Goal: Task Accomplishment & Management: Complete application form

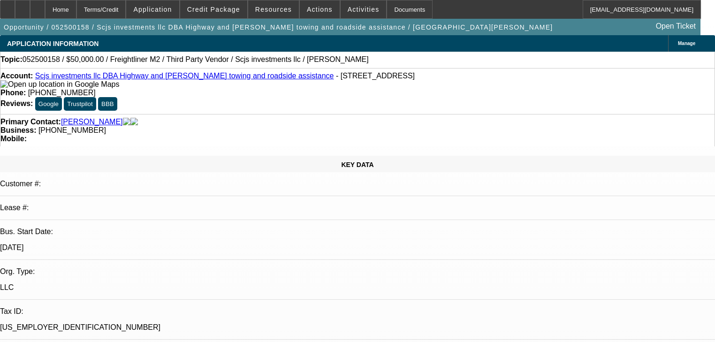
select select "0.2"
select select "2"
select select "0"
select select "6"
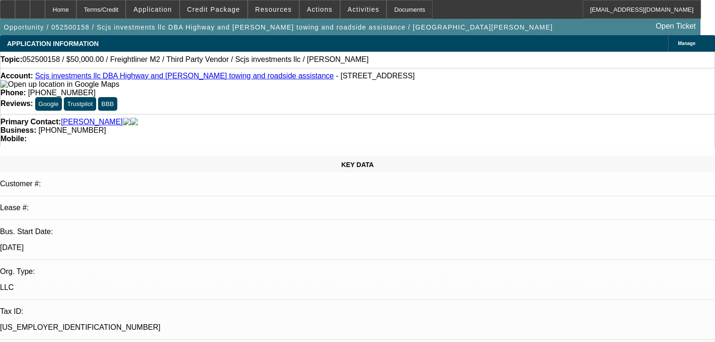
select select "0.2"
select select "2"
select select "0"
select select "6"
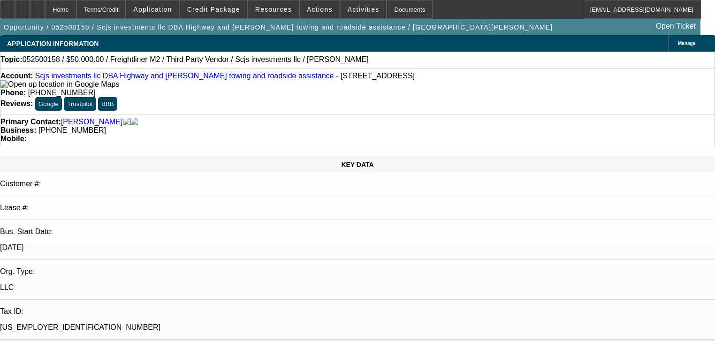
select select "0.2"
select select "0"
select select "6"
select select "0"
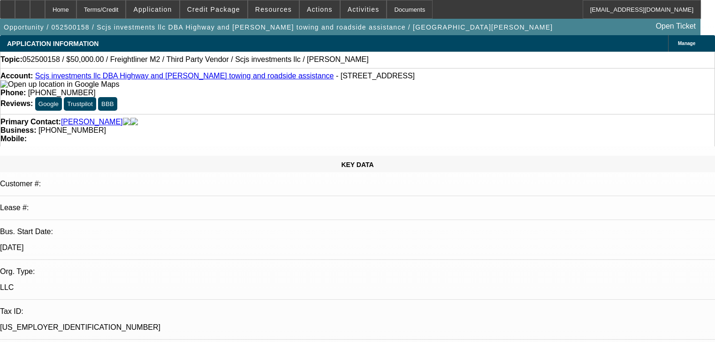
select select "0"
select select "0.1"
select select "4"
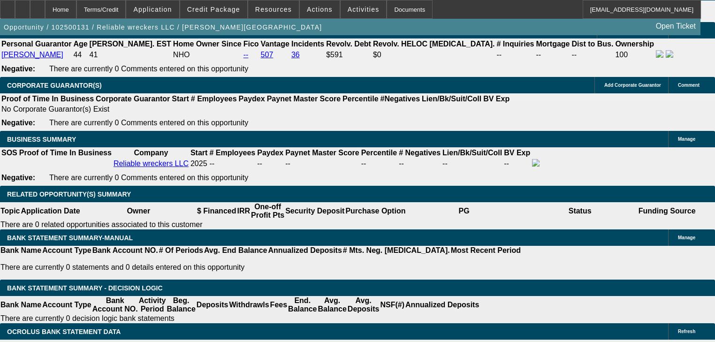
select select "0"
select select "2"
select select "0"
select select "21"
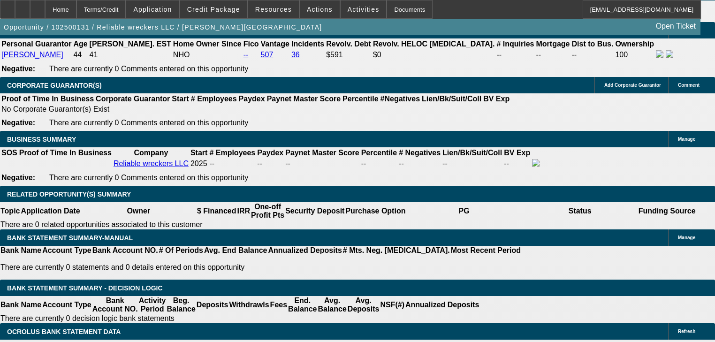
select select "0"
select select "2"
select select "0"
select select "21"
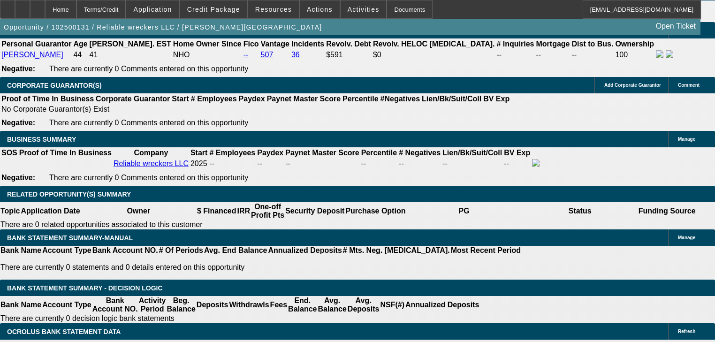
select select "0"
select select "2"
select select "0"
select select "21"
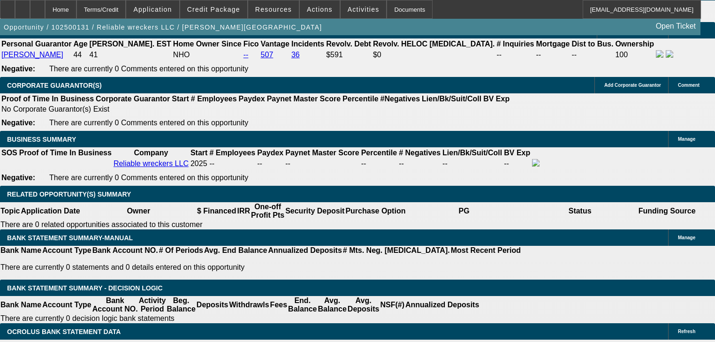
select select "0"
select select "2"
select select "0"
select select "21"
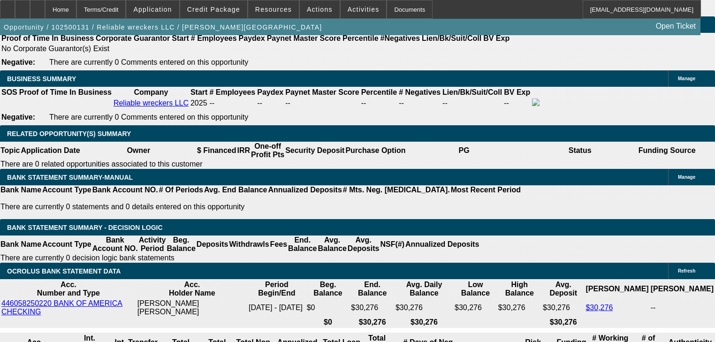
scroll to position [1544, 0]
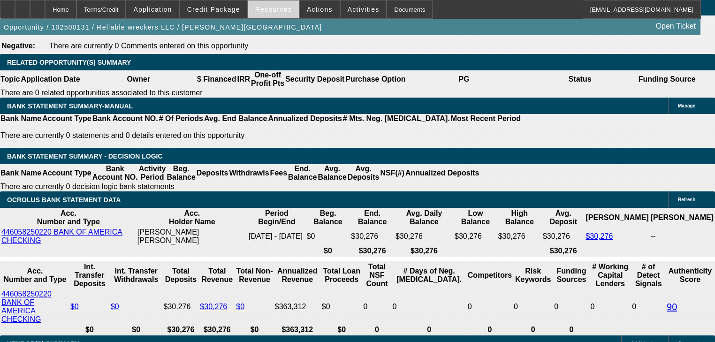
click at [271, 17] on span at bounding box center [273, 9] width 51 height 23
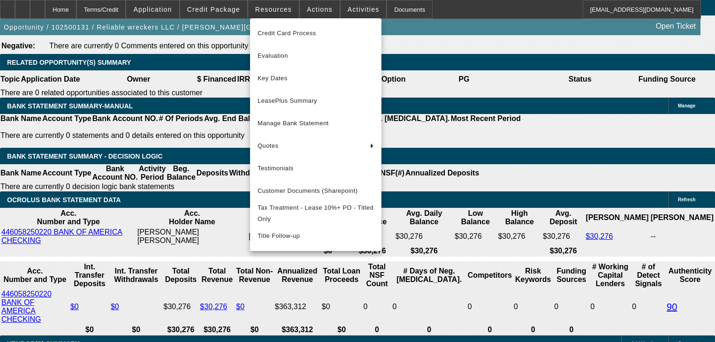
click at [301, 8] on div at bounding box center [357, 171] width 715 height 342
click at [307, 8] on span "Actions" at bounding box center [320, 10] width 26 height 8
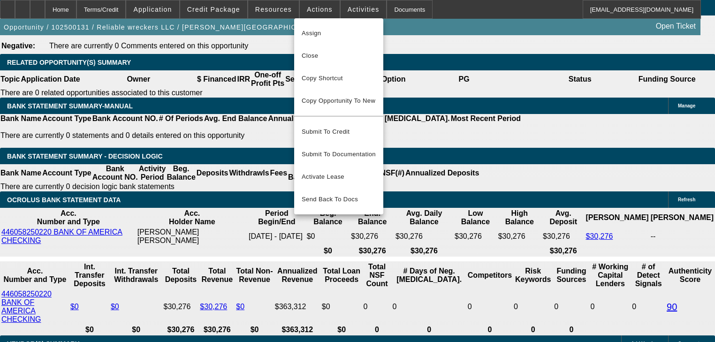
click at [244, 8] on div at bounding box center [357, 171] width 715 height 342
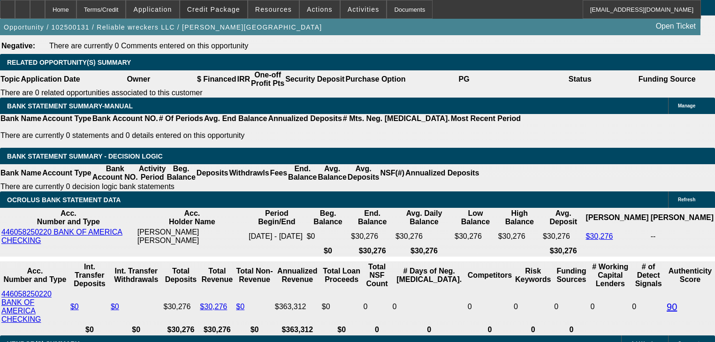
click at [243, 8] on span at bounding box center [213, 9] width 67 height 23
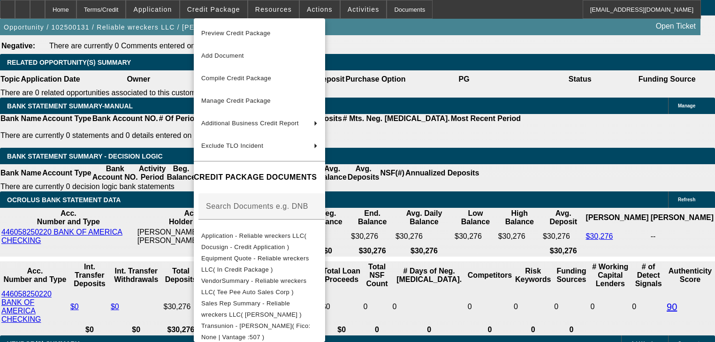
click at [254, 9] on div at bounding box center [357, 171] width 715 height 342
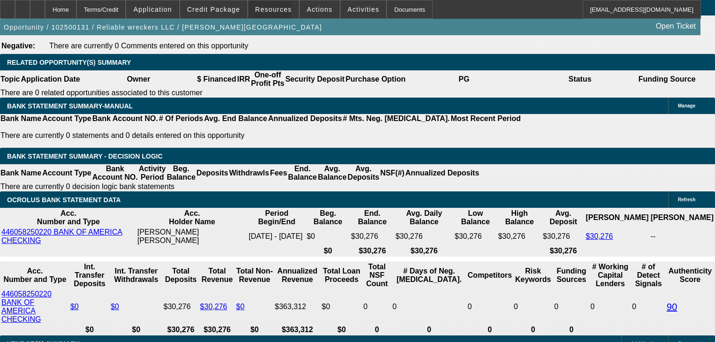
click at [254, 9] on span at bounding box center [273, 9] width 51 height 23
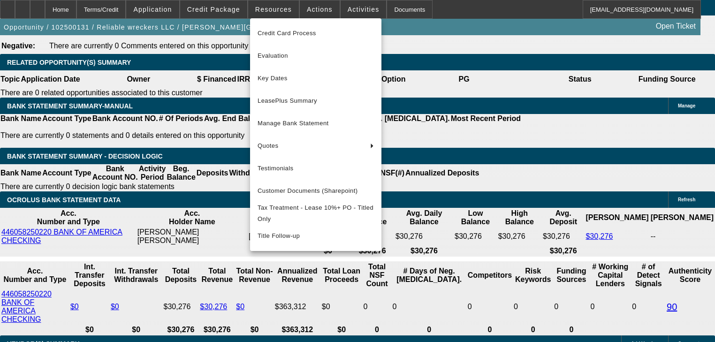
click at [222, 8] on div at bounding box center [357, 171] width 715 height 342
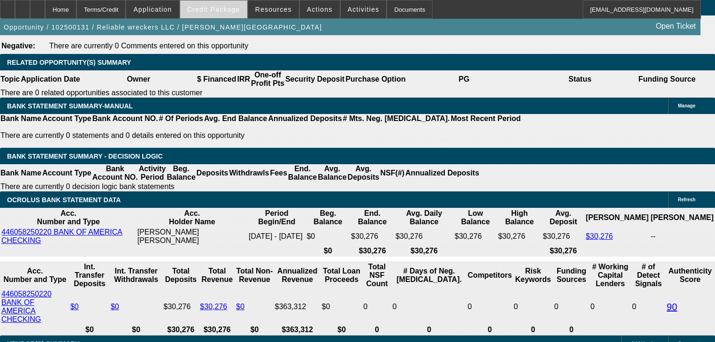
drag, startPoint x: 180, startPoint y: 9, endPoint x: 212, endPoint y: 9, distance: 32.4
click at [212, 9] on div "Home Terms/Credit Application Credit Package Resources Actions Activities Docum…" at bounding box center [350, 9] width 701 height 19
click at [212, 9] on span "Credit Package" at bounding box center [213, 10] width 53 height 8
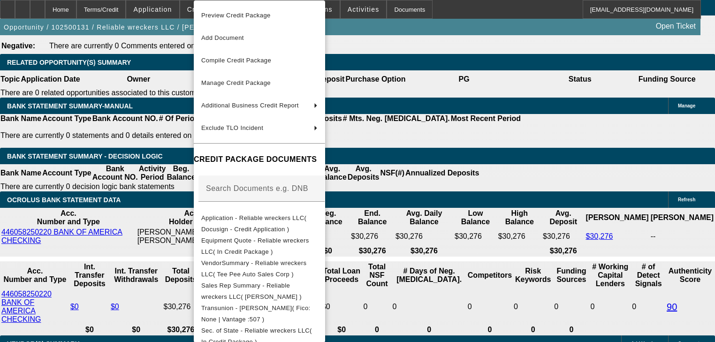
scroll to position [213, 0]
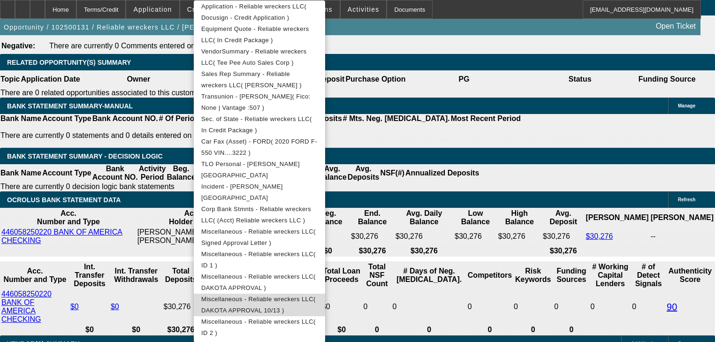
click at [318, 303] on span "Miscellaneous - Reliable wreckers LLC( DAKOTA APPROVAL 10/13 )" at bounding box center [259, 305] width 116 height 23
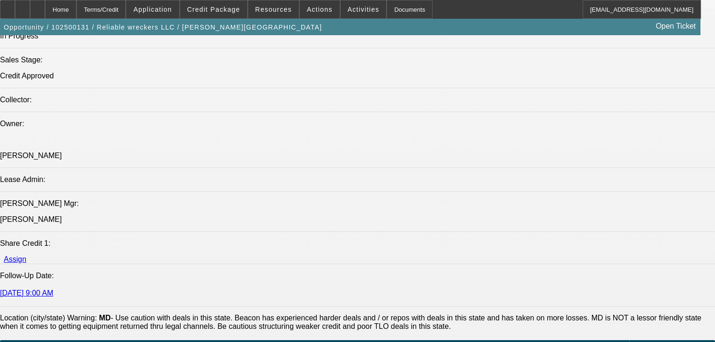
scroll to position [756, 0]
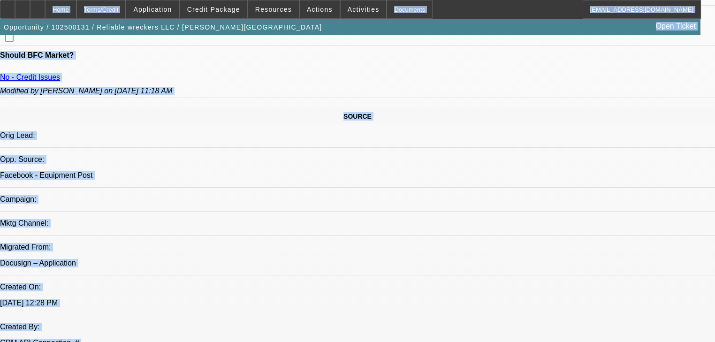
drag, startPoint x: 15, startPoint y: 11, endPoint x: 544, endPoint y: 162, distance: 550.6
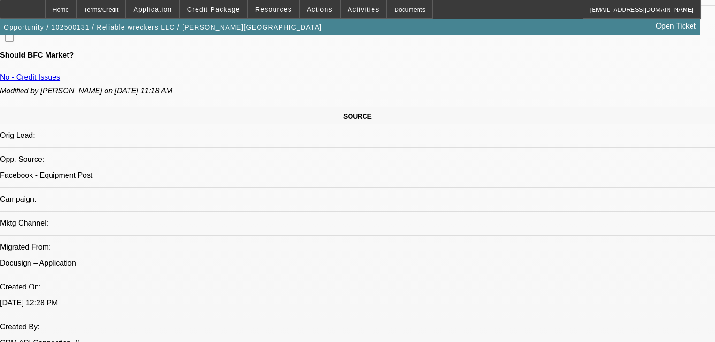
scroll to position [0, 0]
click at [579, 165] on button "reply Reply" at bounding box center [590, 156] width 59 height 23
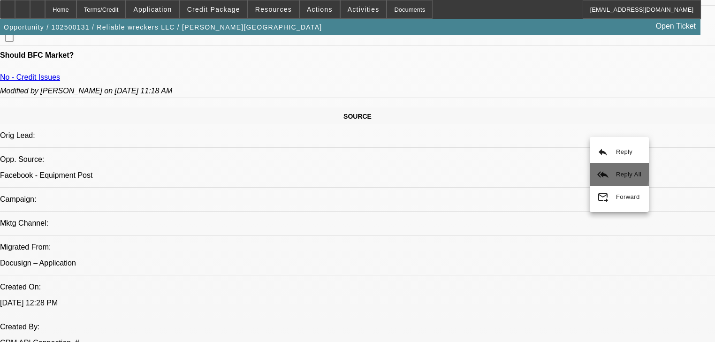
click at [603, 167] on button "reply_all Reply All" at bounding box center [619, 174] width 59 height 23
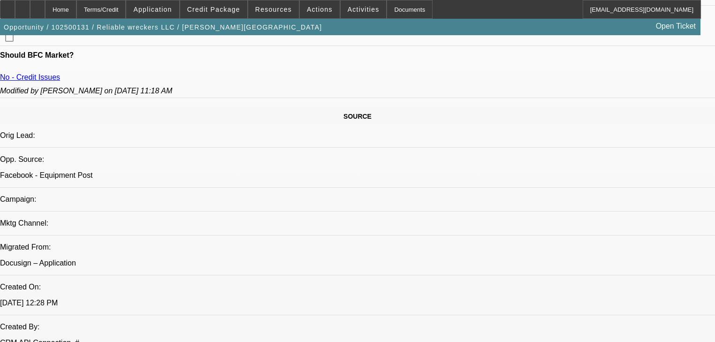
scroll to position [0, 0]
drag, startPoint x: 588, startPoint y: 256, endPoint x: 563, endPoint y: 277, distance: 32.6
copy div "from the vendor with the vehicle being sold to Dakota Financial Titling Trust a…"
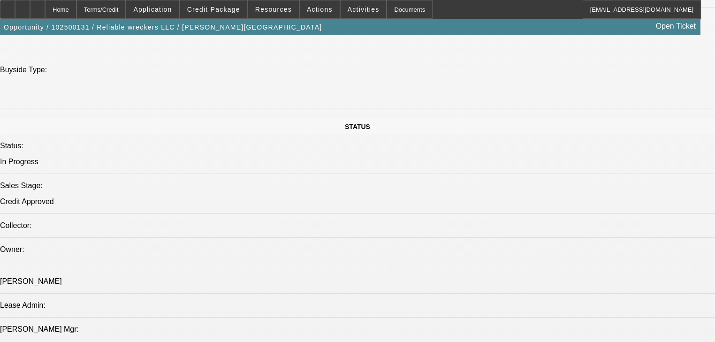
scroll to position [944, 0]
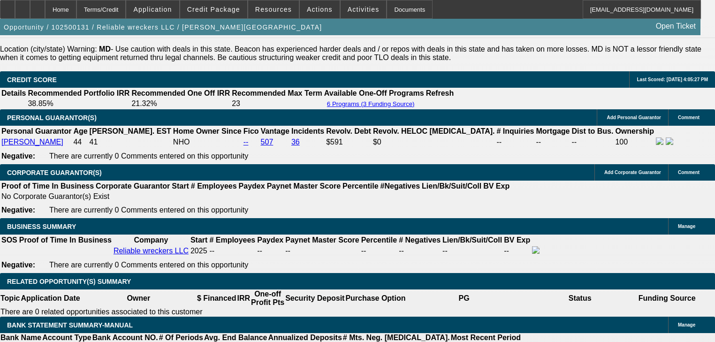
scroll to position [1244, 0]
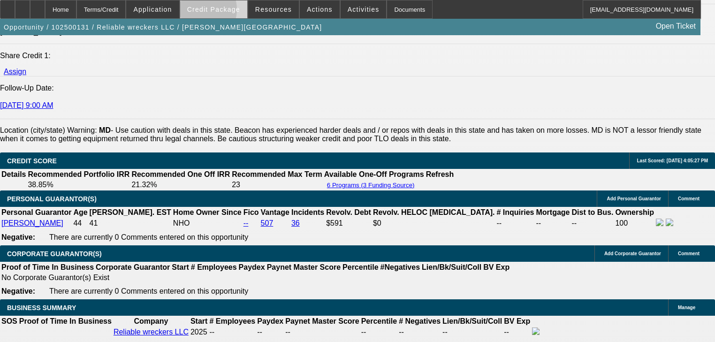
click at [213, 12] on span "Credit Package" at bounding box center [213, 10] width 53 height 8
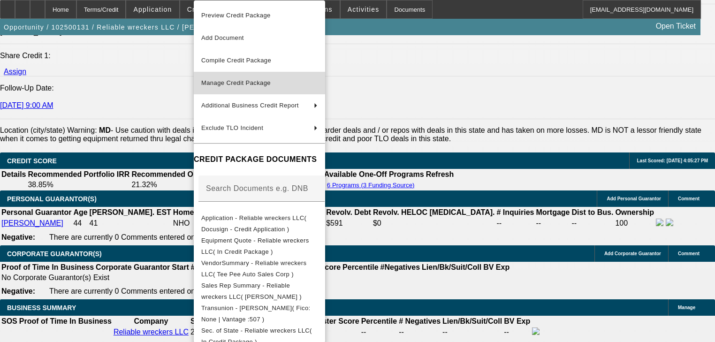
click at [236, 83] on span "Manage Credit Package" at bounding box center [235, 82] width 69 height 7
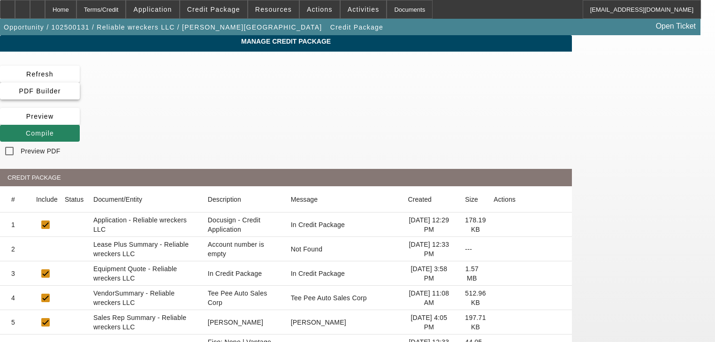
click at [80, 80] on span at bounding box center [40, 91] width 80 height 23
click at [54, 129] on span "Compile" at bounding box center [40, 133] width 28 height 8
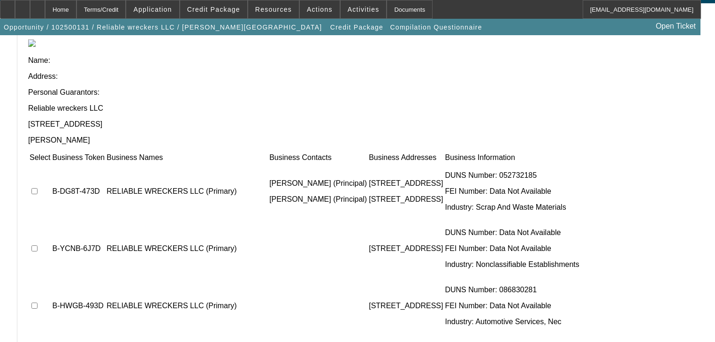
scroll to position [104, 0]
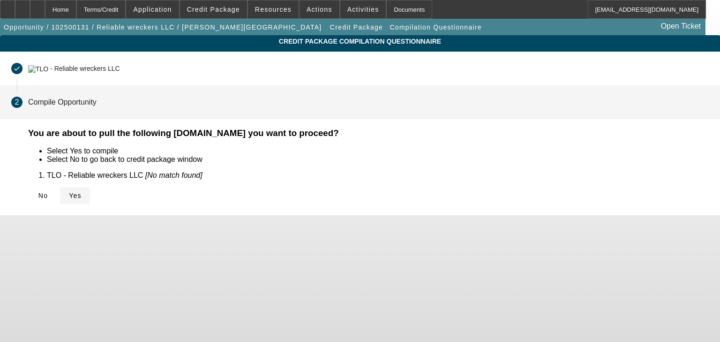
click at [82, 195] on span "Yes" at bounding box center [75, 196] width 13 height 8
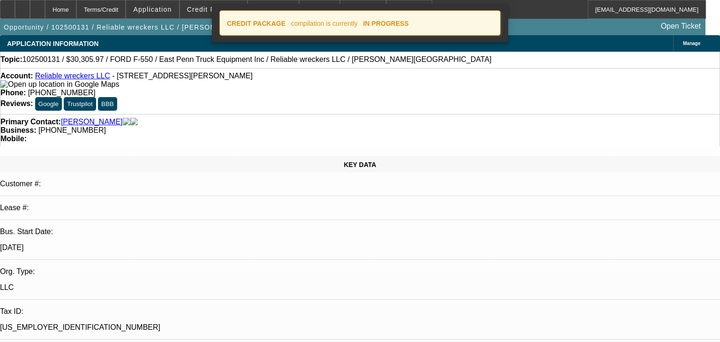
select select "0"
select select "2"
select select "0"
select select "21"
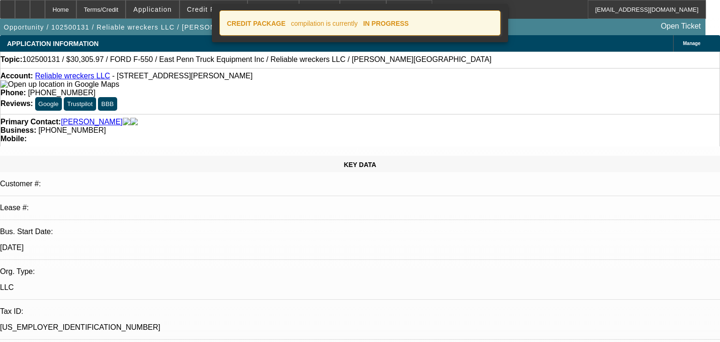
select select "0"
select select "2"
select select "0"
select select "21"
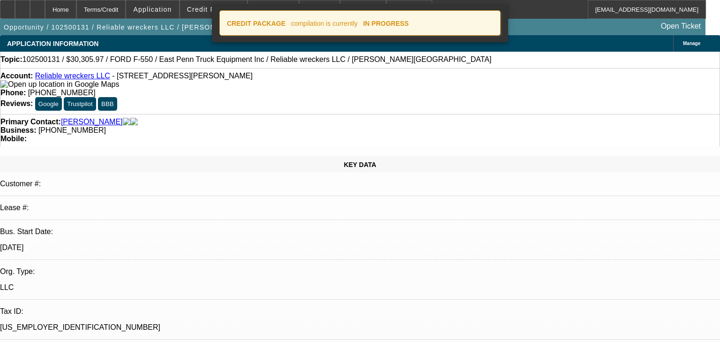
select select "0"
select select "2"
select select "0"
select select "21"
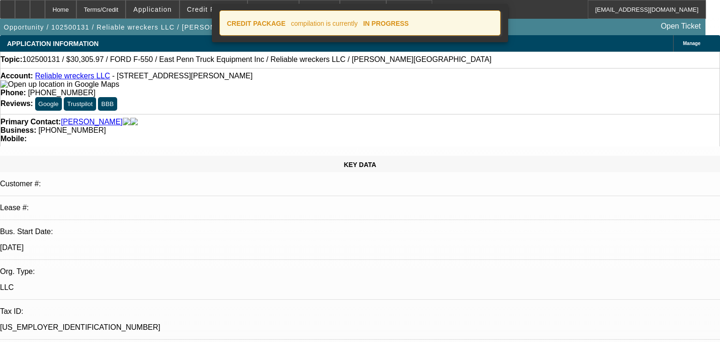
select select "0"
select select "2"
select select "0"
select select "21"
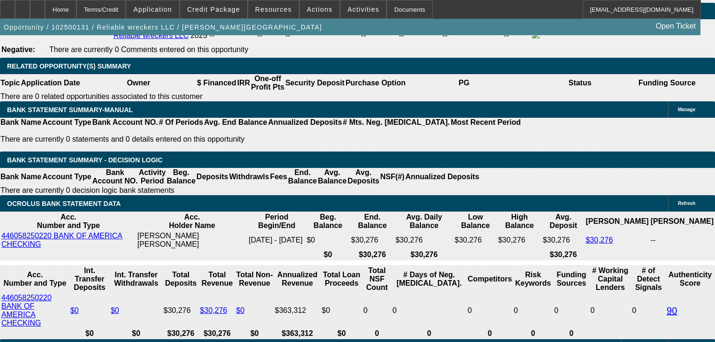
scroll to position [1539, 0]
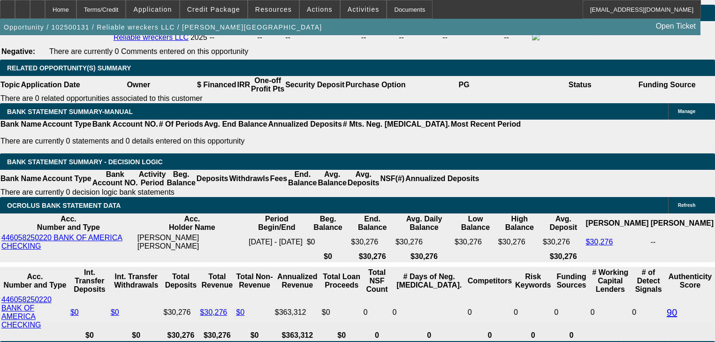
drag, startPoint x: 529, startPoint y: 265, endPoint x: 666, endPoint y: 276, distance: 137.4
copy div "Dakota Financial Titling Trust and delivered to Reliable Wreckers LLC. Please s…"
drag, startPoint x: 531, startPoint y: 266, endPoint x: 665, endPoint y: 274, distance: 134.0
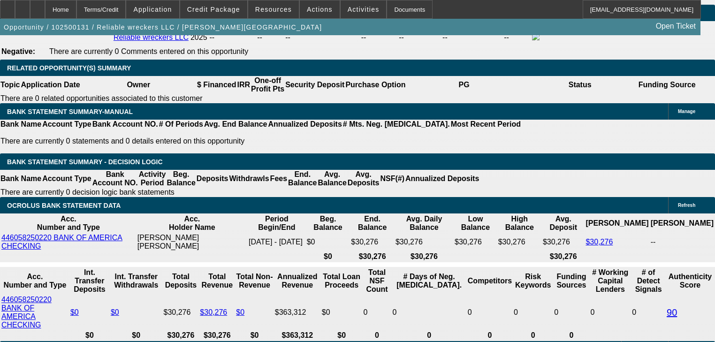
copy div "Dakota Financial Titling Trust and delivered to Reliable Wreckers LLC. Please s…"
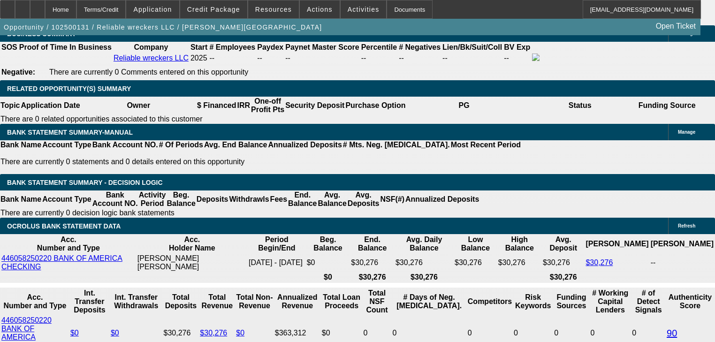
scroll to position [1501, 0]
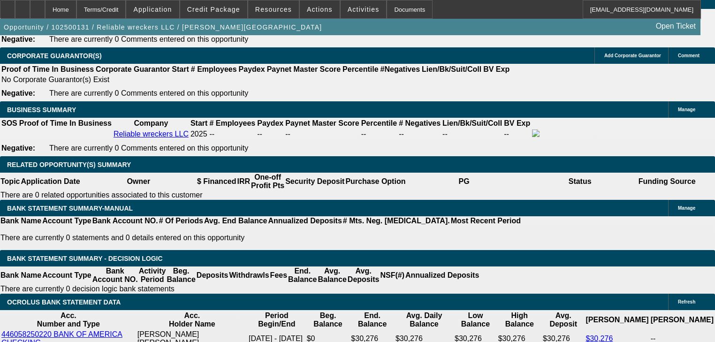
scroll to position [1426, 0]
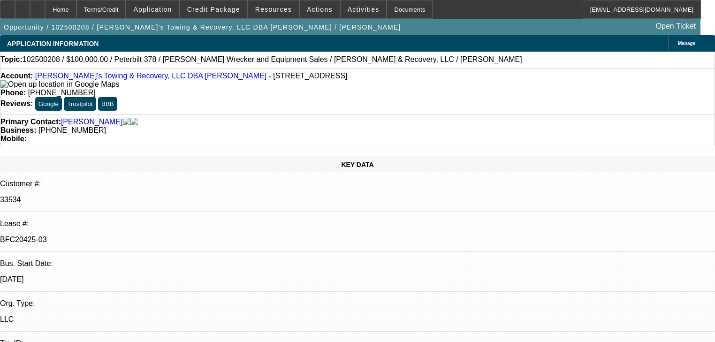
select select "0.2"
select select "2"
select select "0"
select select "6"
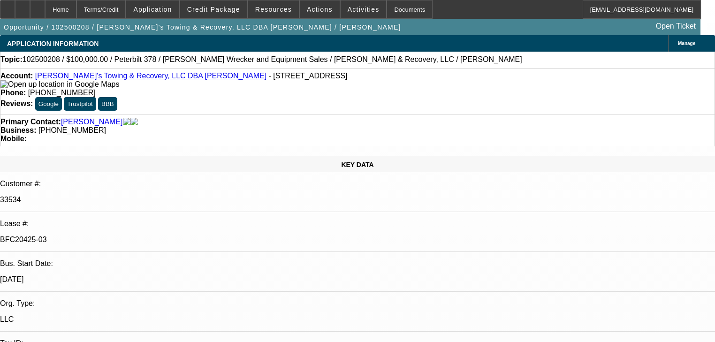
select select "0.2"
select select "2"
select select "0"
select select "6"
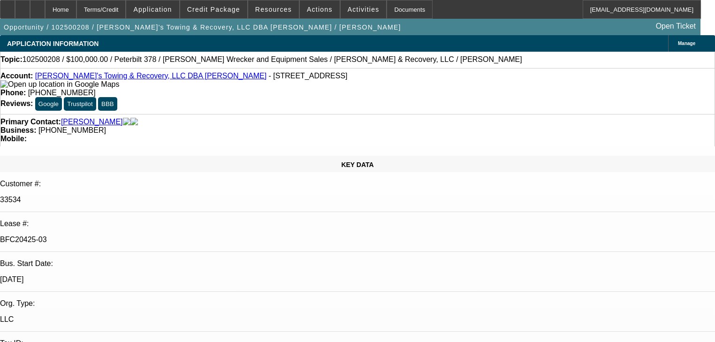
scroll to position [225, 0]
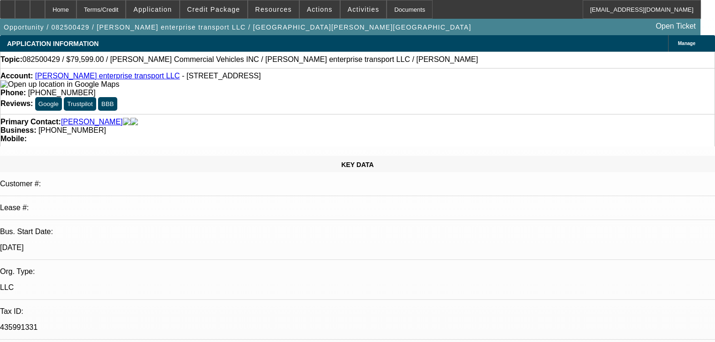
select select "0"
select select "2"
select select "0.1"
select select "4"
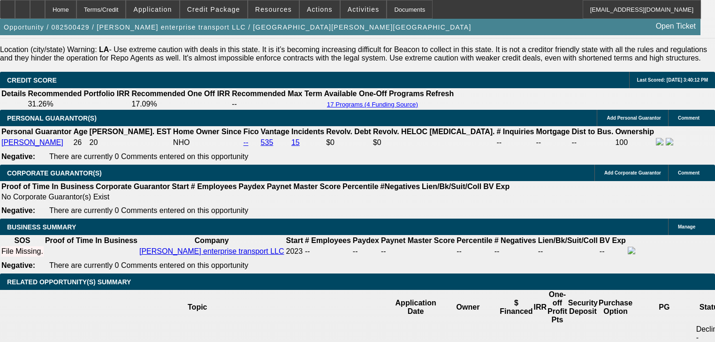
scroll to position [1351, 0]
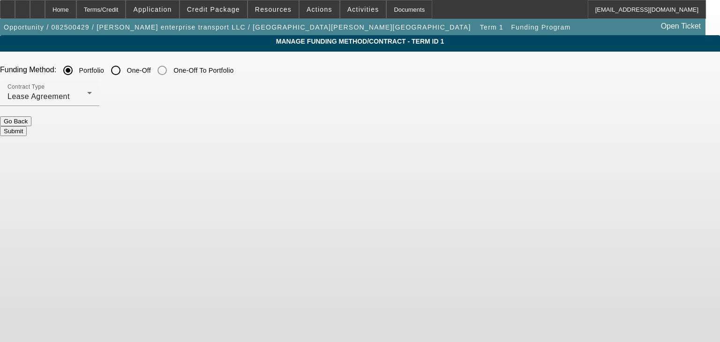
click at [125, 72] on input "One-Off" at bounding box center [115, 70] width 19 height 19
radio input "true"
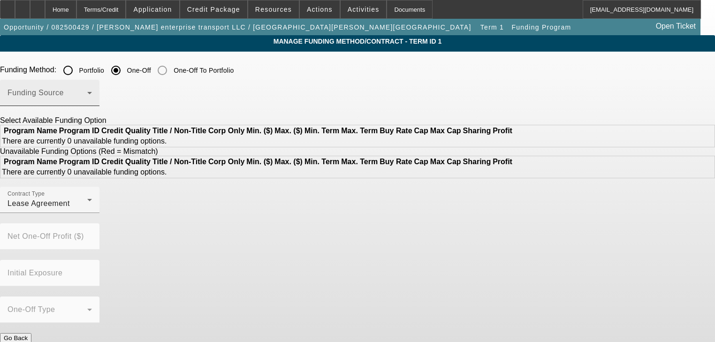
click at [87, 94] on span at bounding box center [48, 96] width 80 height 11
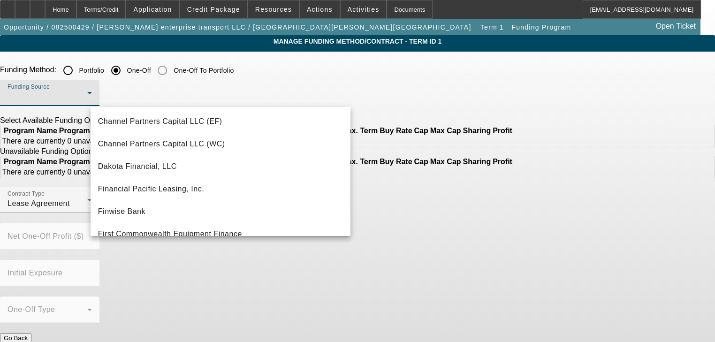
scroll to position [41, 0]
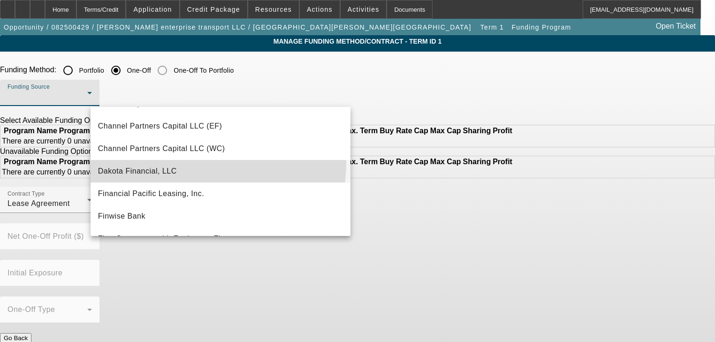
click at [198, 163] on mat-option "Dakota Financial, LLC" at bounding box center [221, 171] width 260 height 23
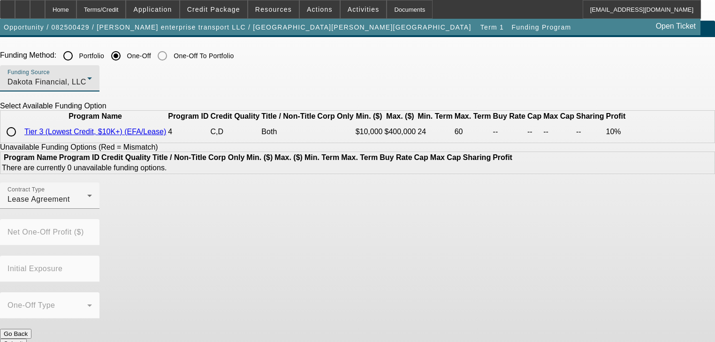
scroll to position [23, 0]
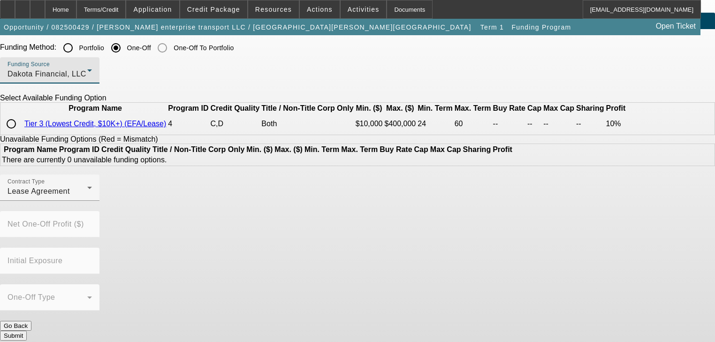
click at [21, 133] on input "radio" at bounding box center [11, 123] width 19 height 19
radio input "true"
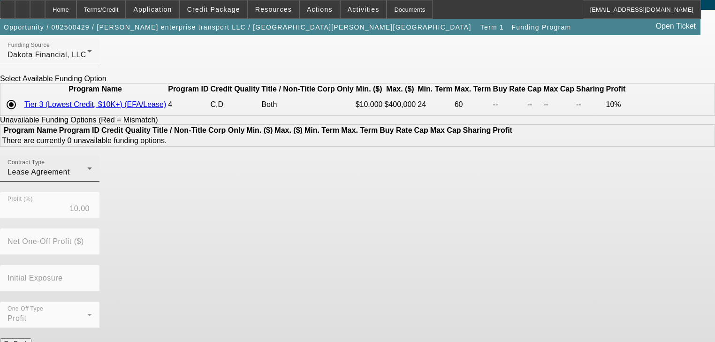
scroll to position [59, 0]
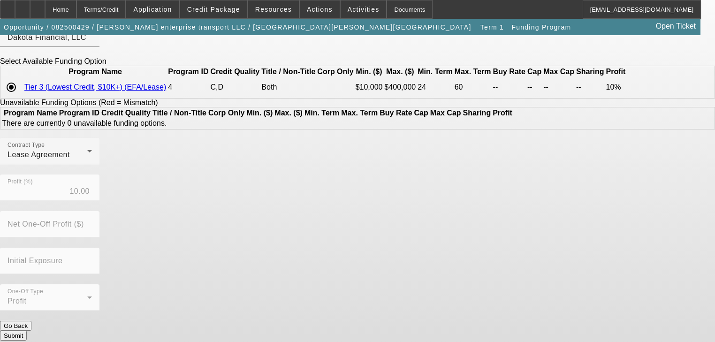
click at [27, 331] on button "Submit" at bounding box center [13, 336] width 27 height 10
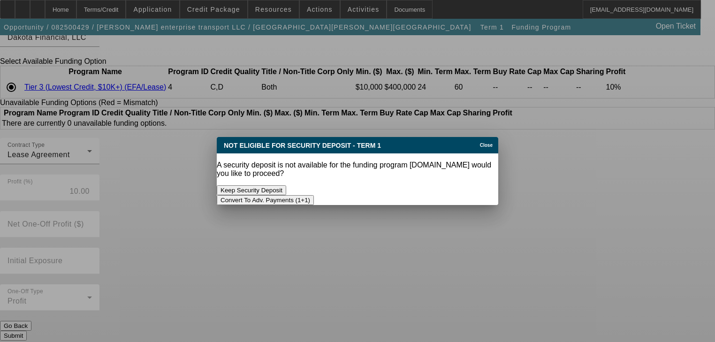
click at [314, 195] on button "Convert To Adv. Payments (1+1)" at bounding box center [265, 200] width 97 height 10
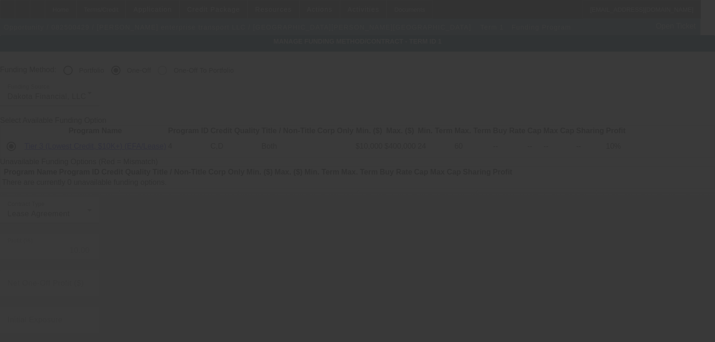
scroll to position [59, 0]
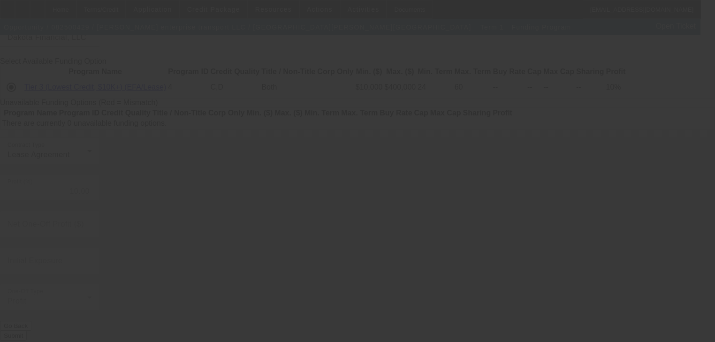
radio input "true"
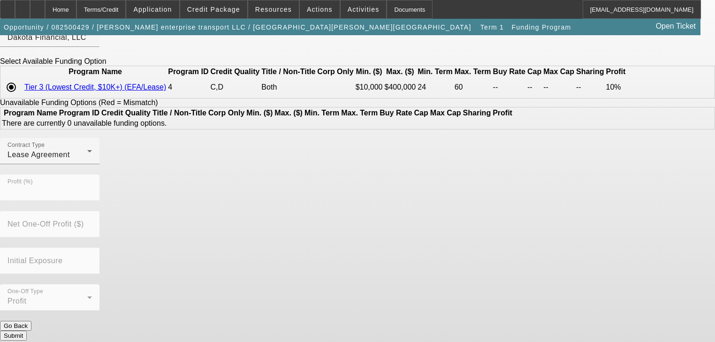
scroll to position [0, 0]
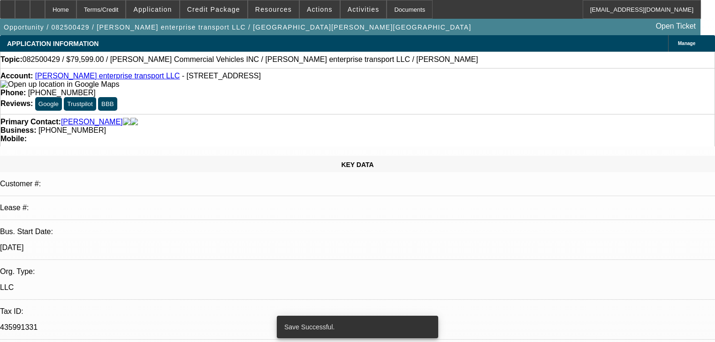
select select "0"
select select "0.1"
select select "4"
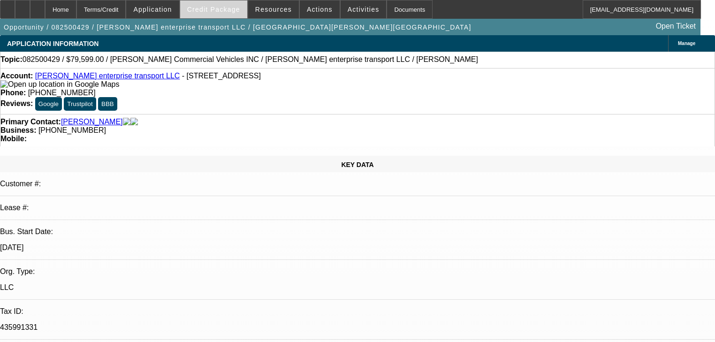
click at [241, 13] on span at bounding box center [213, 9] width 67 height 23
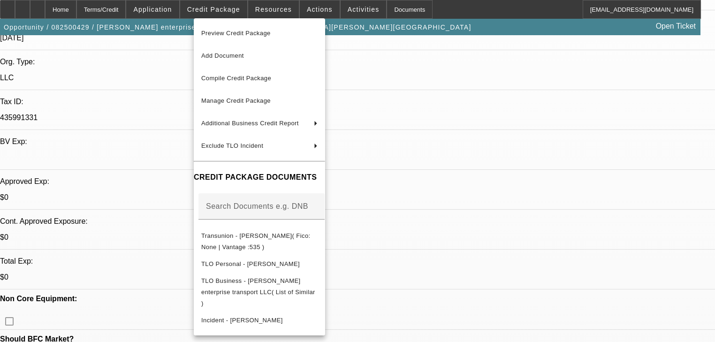
scroll to position [225, 0]
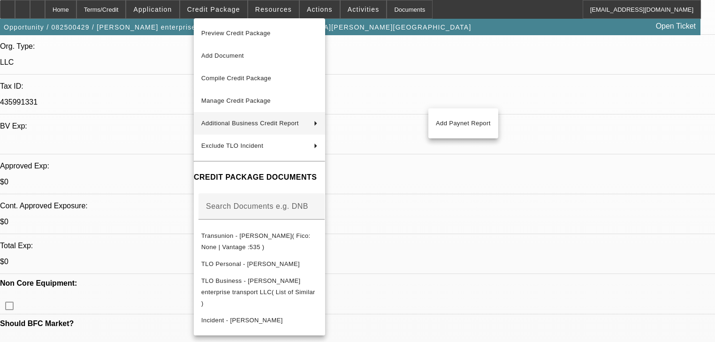
drag, startPoint x: 302, startPoint y: 109, endPoint x: 96, endPoint y: 158, distance: 211.7
click at [76, 151] on div "Preview Credit Package Add Document Compile Credit Package Manage Credit Packag…" at bounding box center [357, 171] width 715 height 342
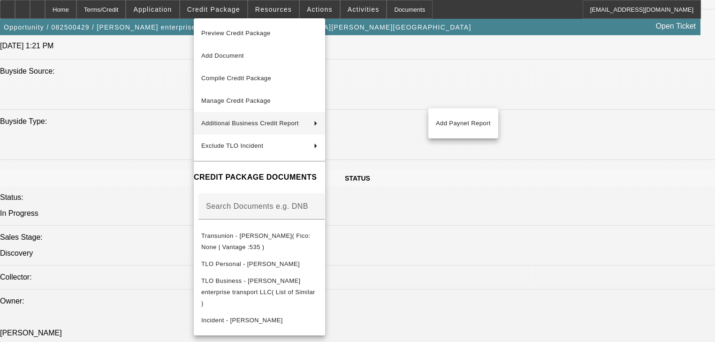
click at [119, 187] on div at bounding box center [357, 171] width 715 height 342
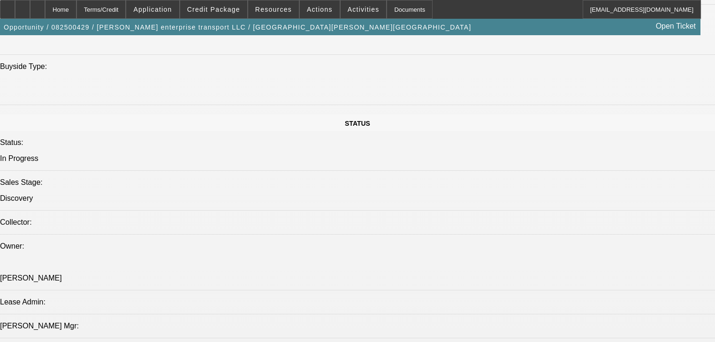
scroll to position [1126, 0]
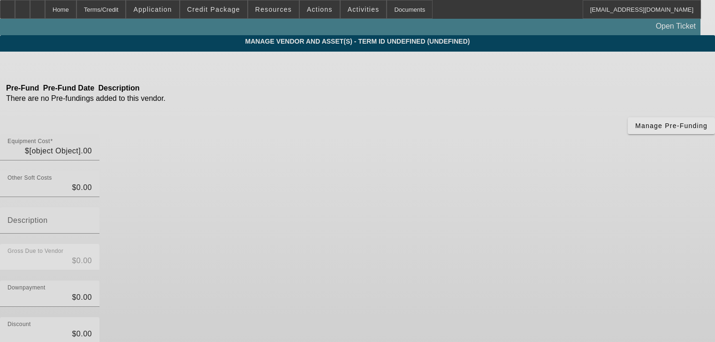
type input "$132,599.00"
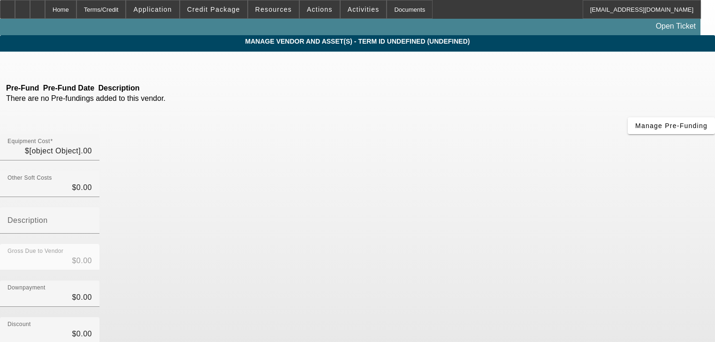
type input "$132,599.00"
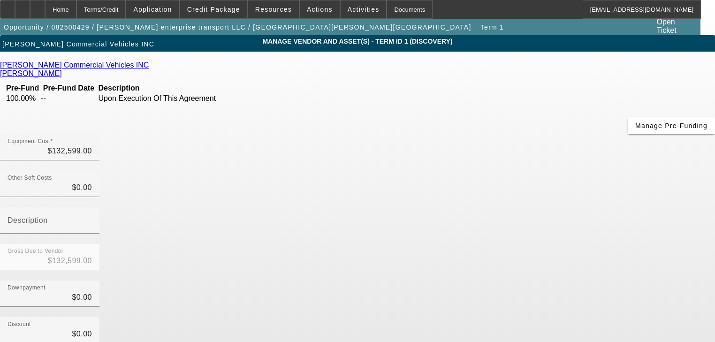
click at [228, 165] on div "Fouts Commercial Vehicles INC Griffin, Nathan Pre-Fund Pre-Fund Date Descriptio…" at bounding box center [357, 272] width 715 height 422
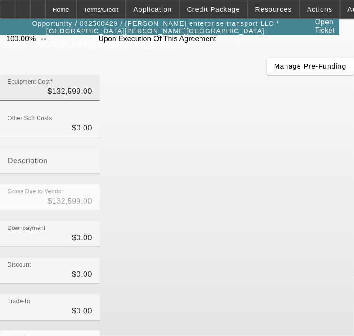
scroll to position [201, 0]
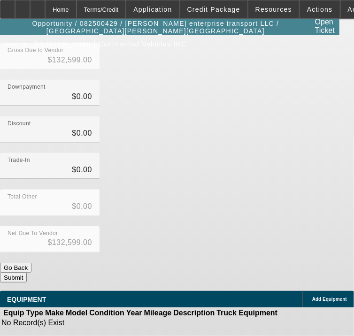
click at [305, 295] on div "Add Equipment" at bounding box center [328, 299] width 52 height 16
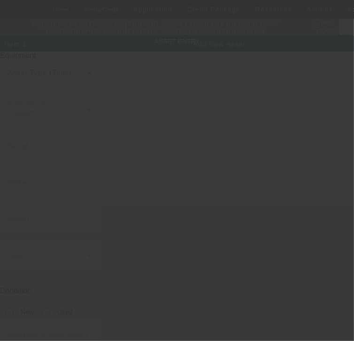
type input "348 Flicker St"
type input "Baton Rouge"
type input "70807"
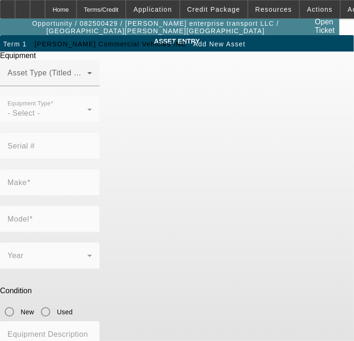
click at [87, 83] on span at bounding box center [48, 76] width 80 height 11
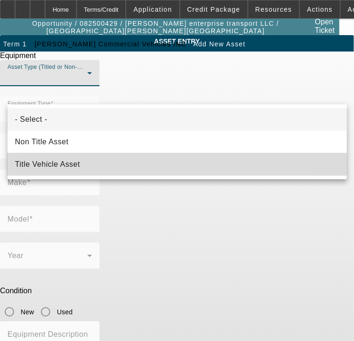
click at [152, 167] on mat-option "Title Vehicle Asset" at bounding box center [177, 164] width 339 height 23
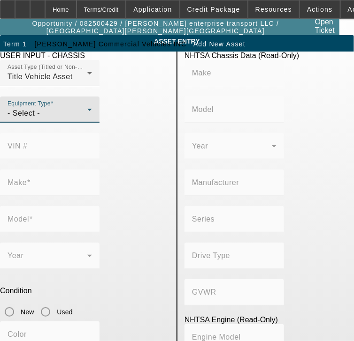
click at [57, 119] on div "- Select -" at bounding box center [48, 113] width 80 height 11
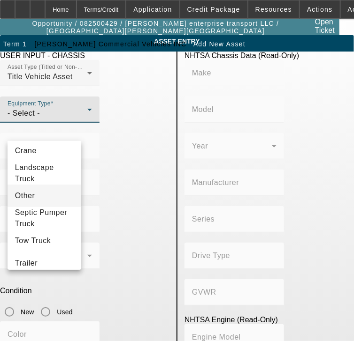
scroll to position [113, 0]
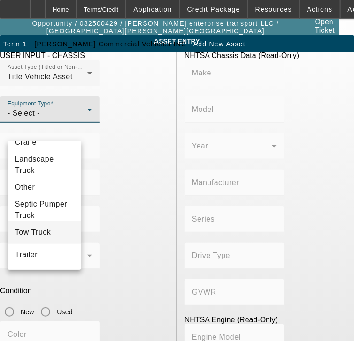
click at [49, 236] on mat-option "Tow Truck" at bounding box center [45, 232] width 74 height 23
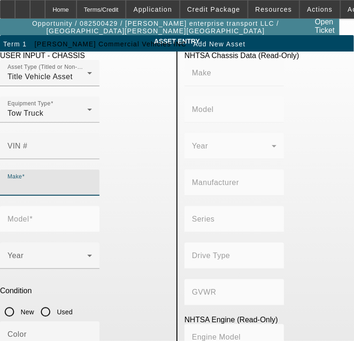
click at [56, 181] on input "Make" at bounding box center [50, 186] width 84 height 11
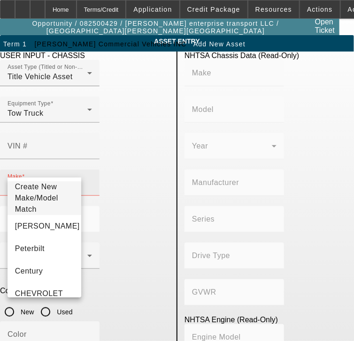
click at [52, 181] on input "Make" at bounding box center [50, 186] width 84 height 11
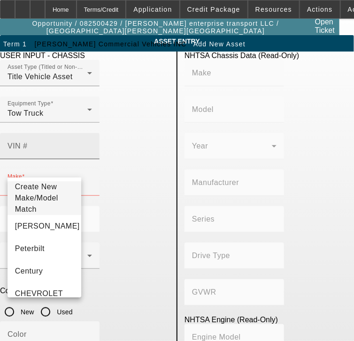
click at [92, 144] on input "VIN #" at bounding box center [50, 149] width 84 height 11
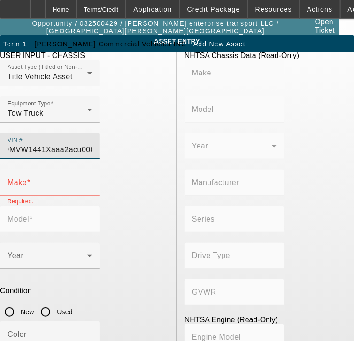
scroll to position [0, 24]
click at [92, 144] on input "25INOMVW1441Xaaa2acu000" at bounding box center [50, 149] width 84 height 11
click at [198, 206] on mat-form-field "Series" at bounding box center [233, 224] width 99 height 37
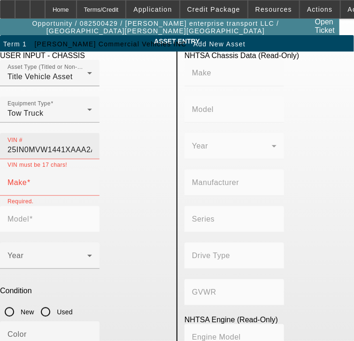
click at [92, 144] on input "25IN0MVW1441XAAA2ACU0000" at bounding box center [50, 149] width 84 height 11
click at [91, 135] on div "VIN # 25IN0MVW1441XAAA2ACU0000 VIN must be 17 chars!" at bounding box center [84, 151] width 169 height 37
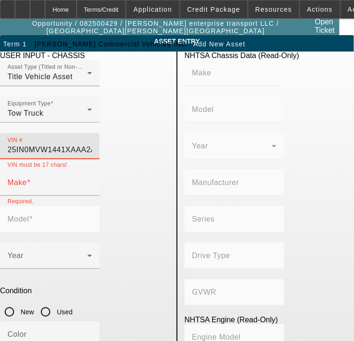
click at [92, 144] on input "25IN0MVW1441XAAA2ACU0000" at bounding box center [50, 149] width 84 height 11
drag, startPoint x: 118, startPoint y: 132, endPoint x: 205, endPoint y: 133, distance: 86.8
click at [205, 132] on div "USER INPUT - CHASSIS Asset Type (Titled or Non-Titled) Title Vehicle Asset Equi…" at bounding box center [177, 304] width 368 height 504
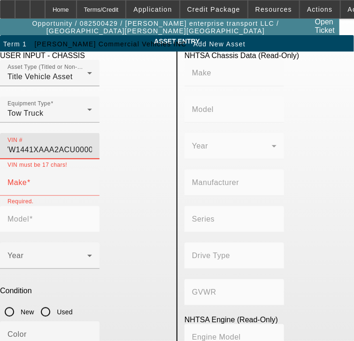
scroll to position [0, 0]
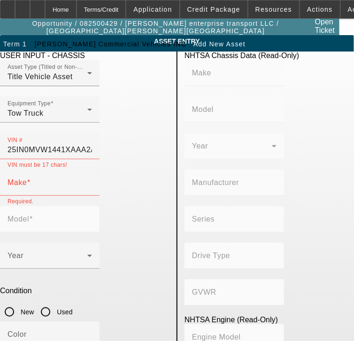
click at [169, 134] on div "VIN # 25IN0MVW1441XAAA2ACU0000 VIN must be 17 chars!" at bounding box center [84, 151] width 169 height 37
click at [92, 144] on input "25IN0MVW1441XAAA2ACU0000" at bounding box center [50, 149] width 84 height 11
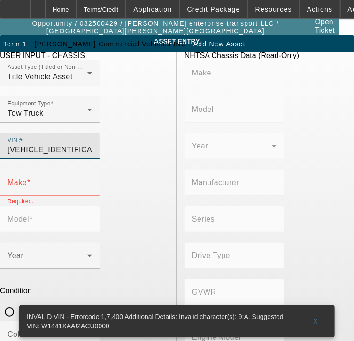
click at [199, 215] on mat-label "Series" at bounding box center [203, 219] width 23 height 8
click at [99, 136] on div "VIN # W1441XAAA2ACU0000" at bounding box center [49, 146] width 99 height 26
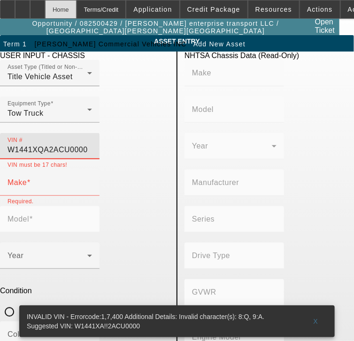
type input "W1441XQA2ACU0000"
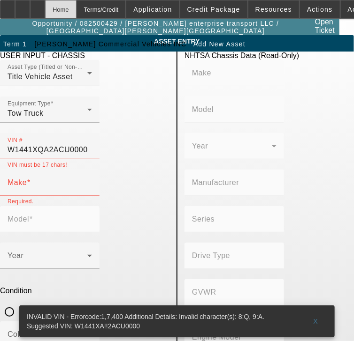
click at [76, 15] on div "Home" at bounding box center [60, 9] width 31 height 19
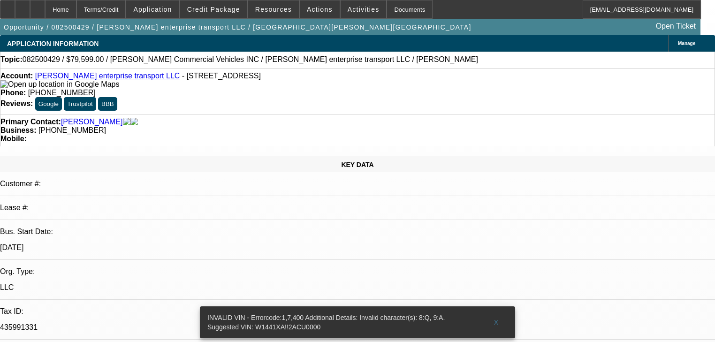
select select "0"
select select "0.1"
select select "4"
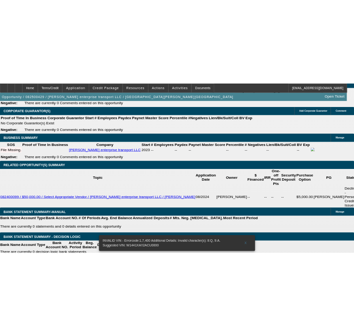
scroll to position [1501, 0]
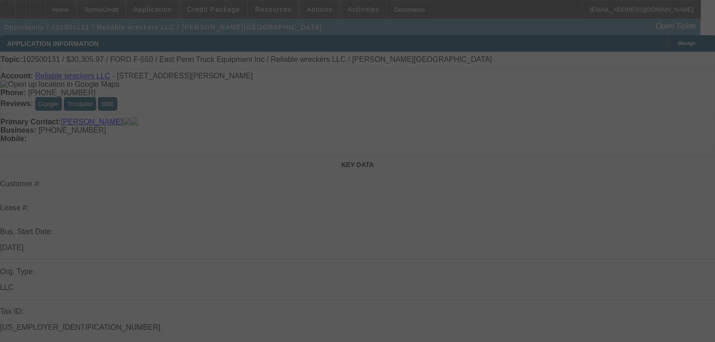
click at [523, 107] on div at bounding box center [357, 171] width 715 height 342
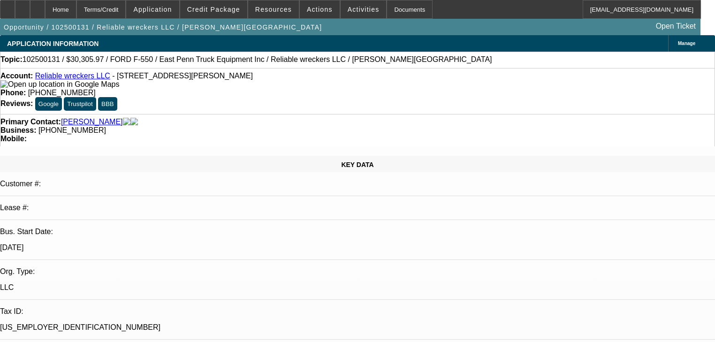
select select "0"
select select "2"
select select "0"
select select "21"
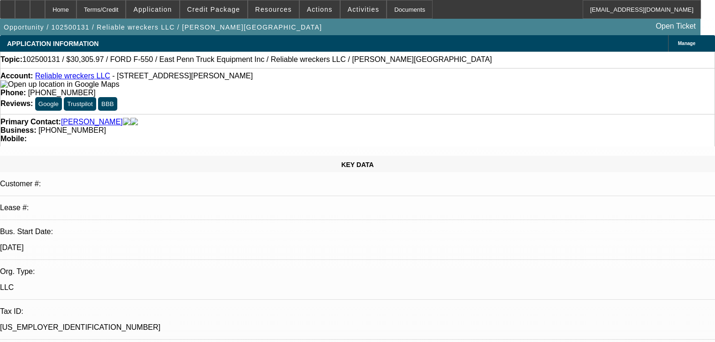
select select "0"
select select "2"
select select "0"
select select "21"
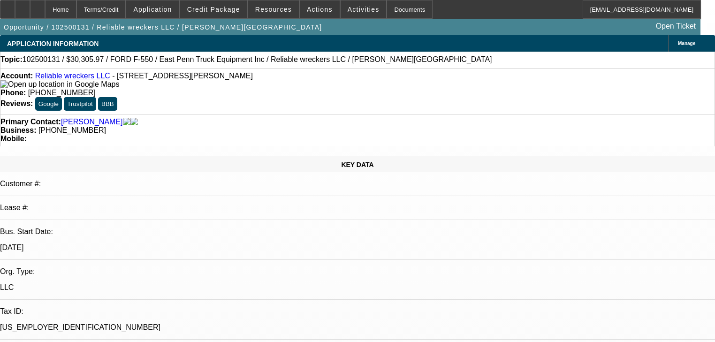
select select "0"
select select "2"
select select "0"
select select "21"
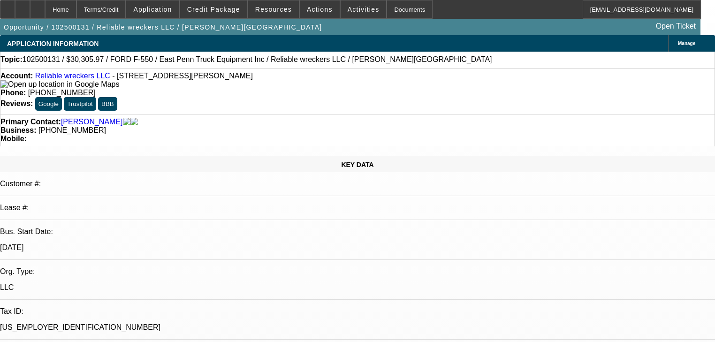
select select "0"
select select "2"
select select "0"
select select "21"
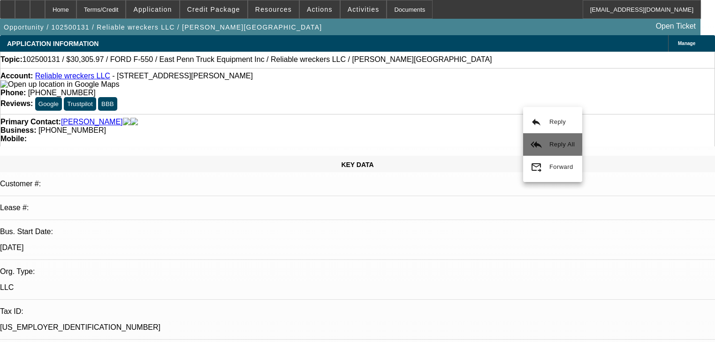
click at [534, 137] on button "reply_all Reply All" at bounding box center [552, 144] width 59 height 23
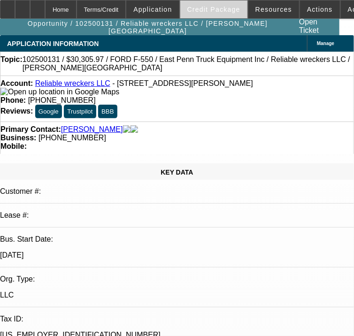
click at [194, 15] on span at bounding box center [213, 9] width 67 height 23
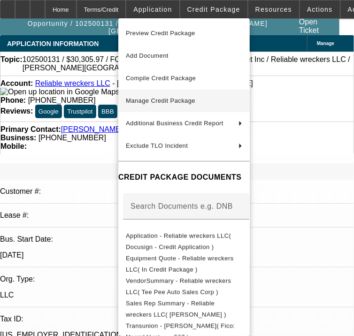
click at [148, 93] on button "Manage Credit Package" at bounding box center [183, 101] width 131 height 23
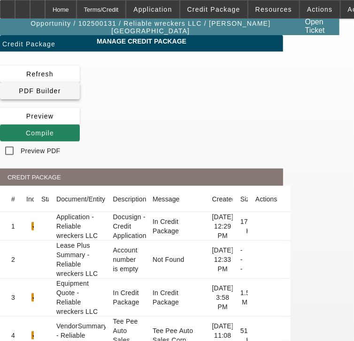
click at [80, 88] on span at bounding box center [40, 91] width 80 height 23
drag, startPoint x: 12, startPoint y: 155, endPoint x: 17, endPoint y: 157, distance: 5.5
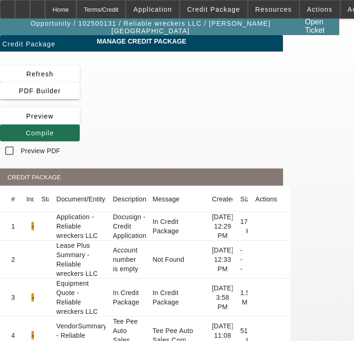
click at [26, 131] on icon at bounding box center [26, 133] width 0 height 8
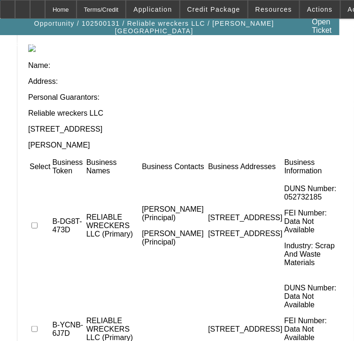
scroll to position [150, 0]
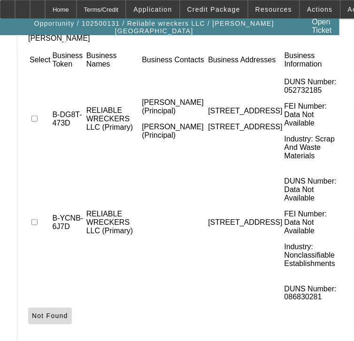
click at [72, 311] on span at bounding box center [50, 316] width 44 height 23
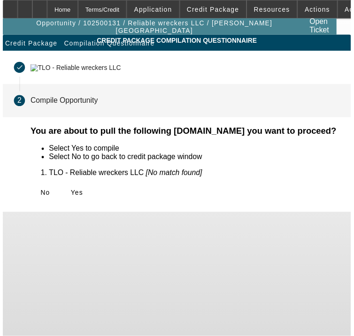
scroll to position [0, 0]
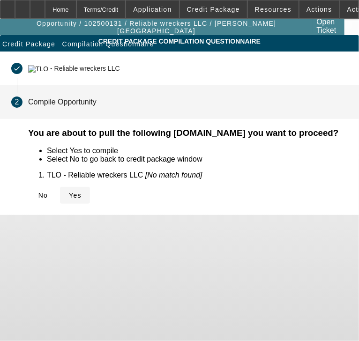
click at [69, 195] on icon at bounding box center [69, 196] width 0 height 8
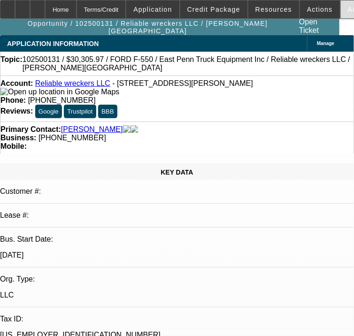
select select "0"
select select "2"
select select "0"
select select "21"
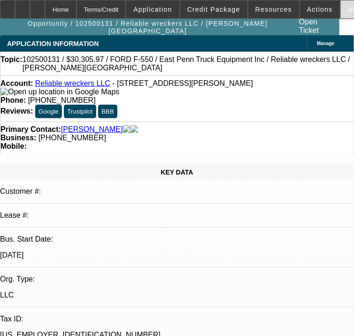
select select "0"
select select "2"
select select "0"
select select "21"
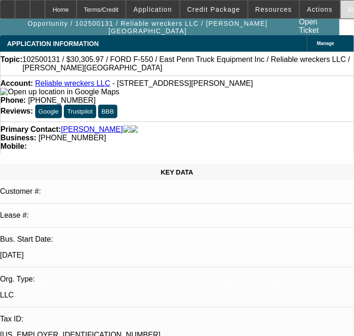
select select "0"
select select "2"
select select "0"
select select "21"
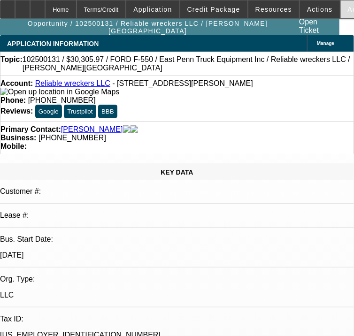
select select "0"
select select "2"
select select "0"
select select "21"
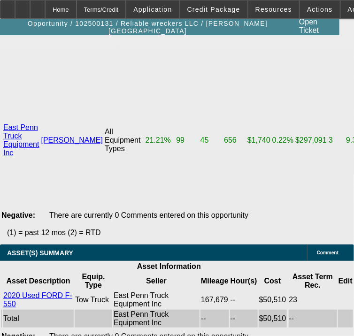
scroll to position [2064, 0]
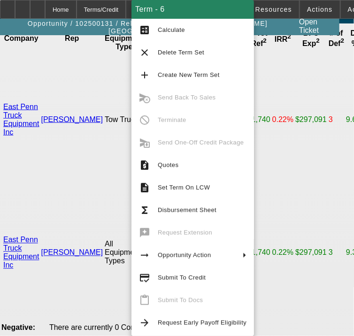
drag, startPoint x: 168, startPoint y: 276, endPoint x: 84, endPoint y: 272, distance: 83.6
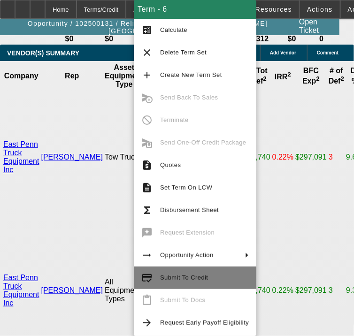
scroll to position [2, 0]
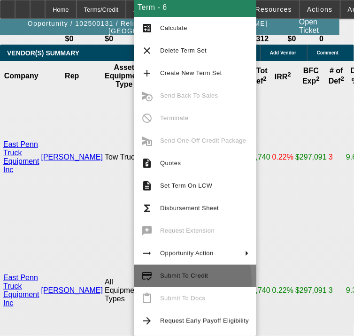
click at [162, 281] on button "credit_score Submit To Credit" at bounding box center [195, 276] width 122 height 23
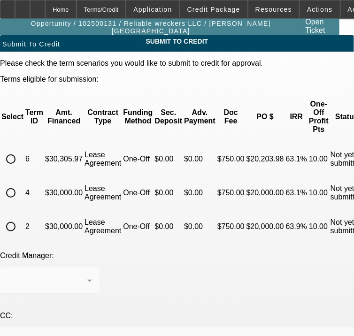
click at [20, 150] on input "radio" at bounding box center [10, 159] width 19 height 19
radio input "true"
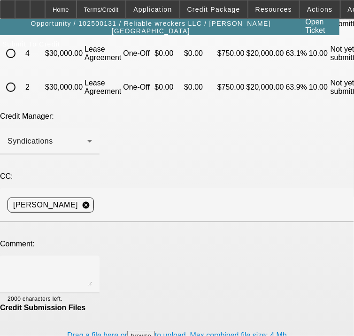
scroll to position [150, 0]
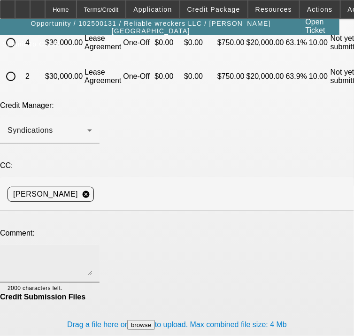
click at [92, 252] on textarea at bounding box center [50, 263] width 84 height 23
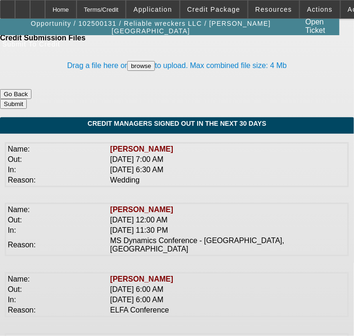
scroll to position [450, 0]
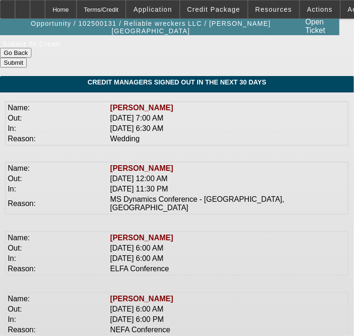
type textarea "Revised invoice uploaded, title uploaded, DL uploaded (Customer does not have a…"
click at [27, 58] on button "Submit" at bounding box center [13, 63] width 27 height 10
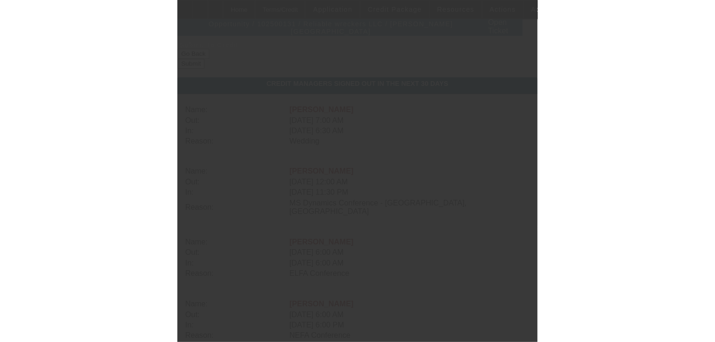
scroll to position [101, 0]
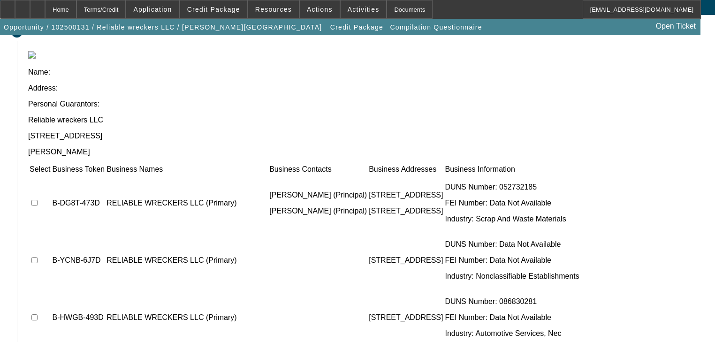
scroll to position [104, 0]
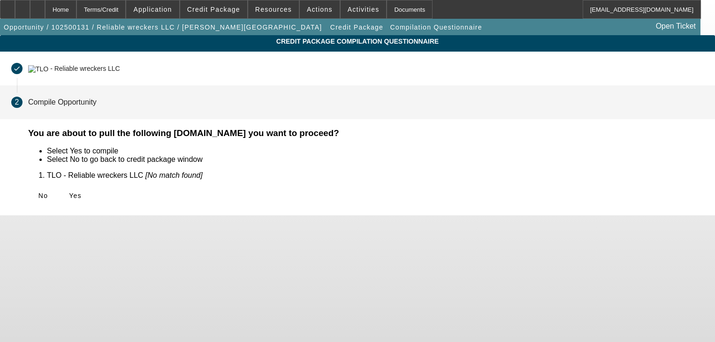
scroll to position [0, 0]
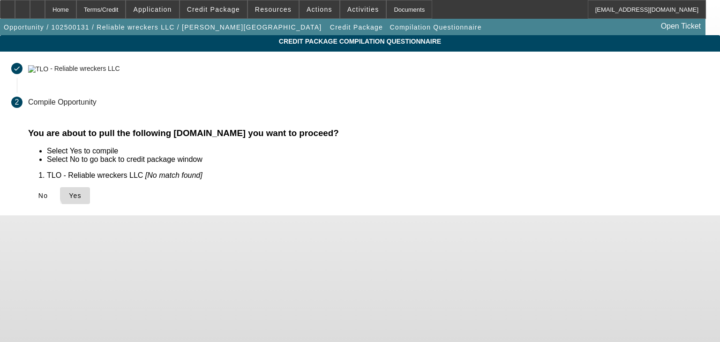
click at [82, 192] on span "Yes" at bounding box center [75, 196] width 13 height 8
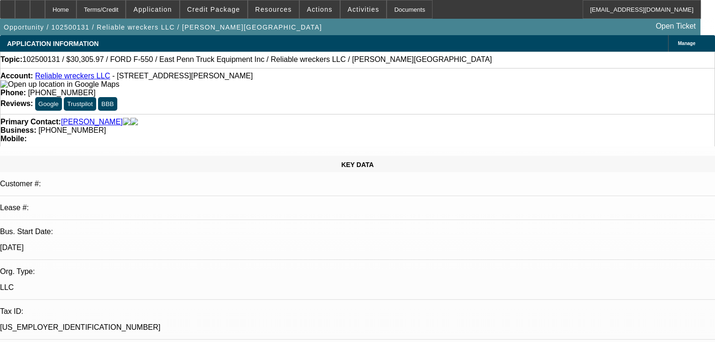
select select "0"
select select "2"
select select "0"
select select "21"
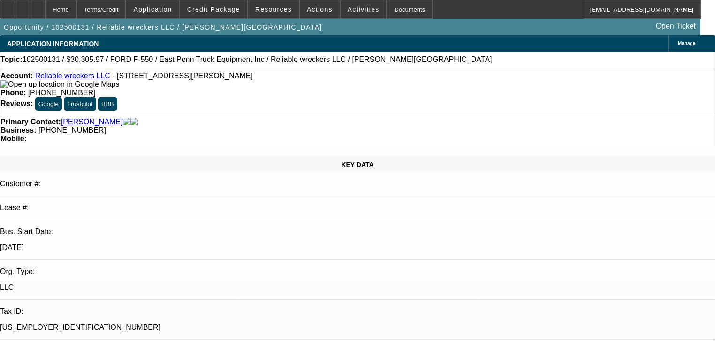
select select "0"
select select "2"
select select "0"
select select "21"
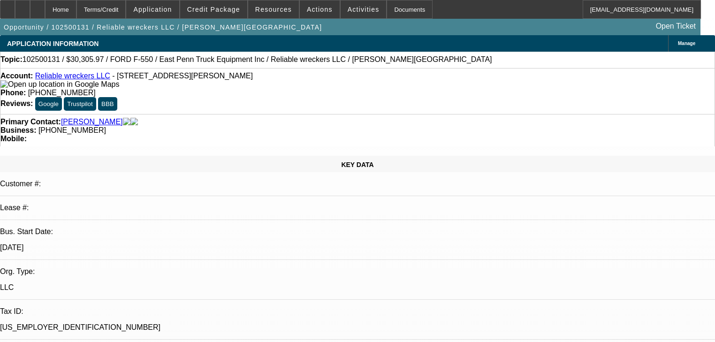
select select "0"
select select "2"
select select "0"
select select "21"
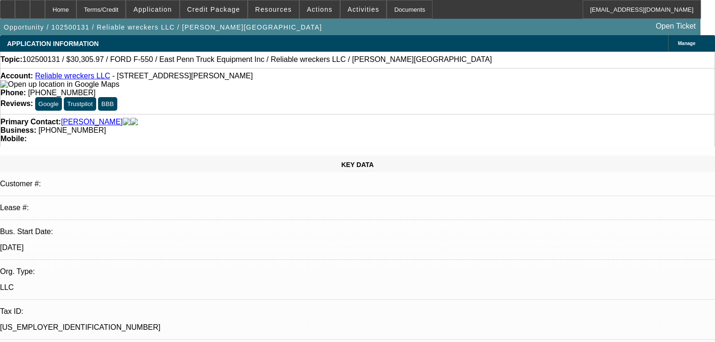
select select "0"
select select "2"
select select "0"
select select "21"
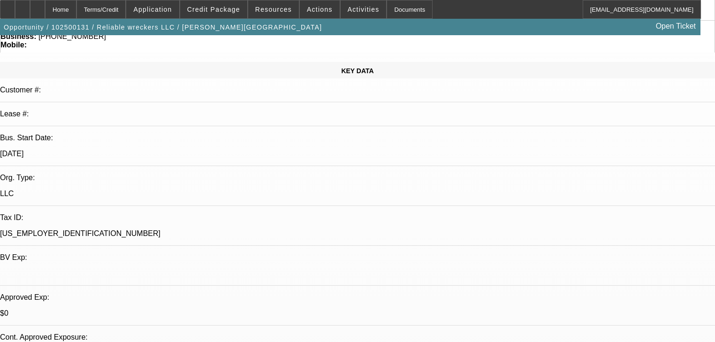
scroll to position [263, 0]
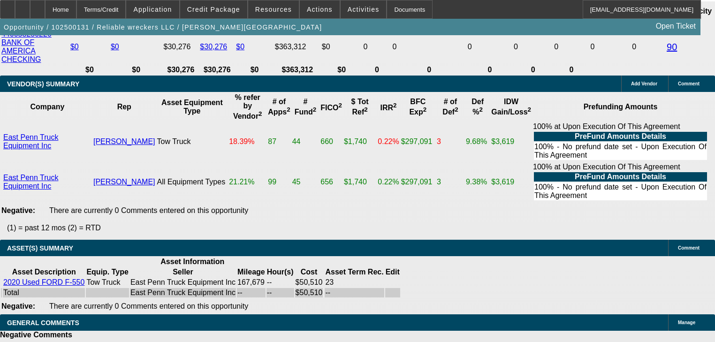
scroll to position [1726, 0]
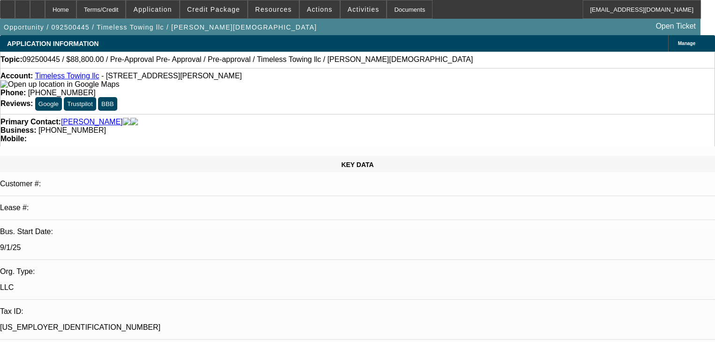
select select "0"
select select "2"
select select "0"
select select "6"
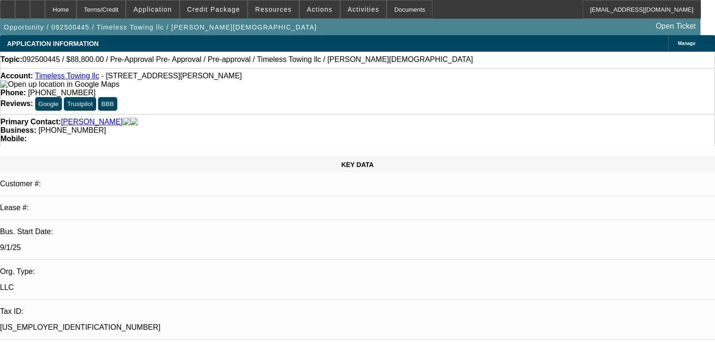
select select "0.2"
select select "2"
select select "0"
select select "6"
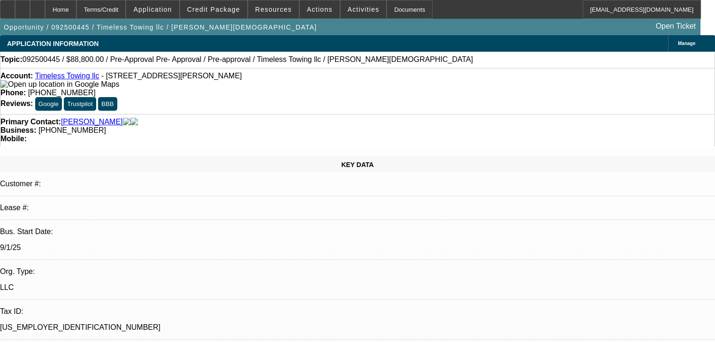
select select "0.2"
select select "2"
select select "0"
select select "6"
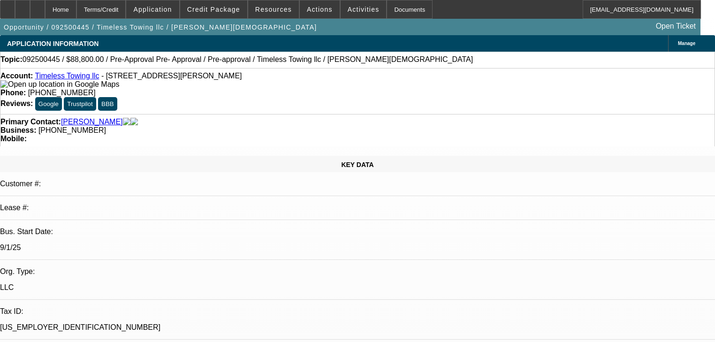
select select "0"
select select "2"
select select "0"
select select "6"
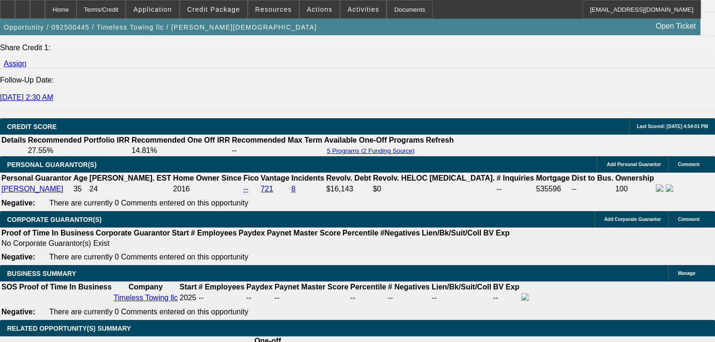
scroll to position [1313, 0]
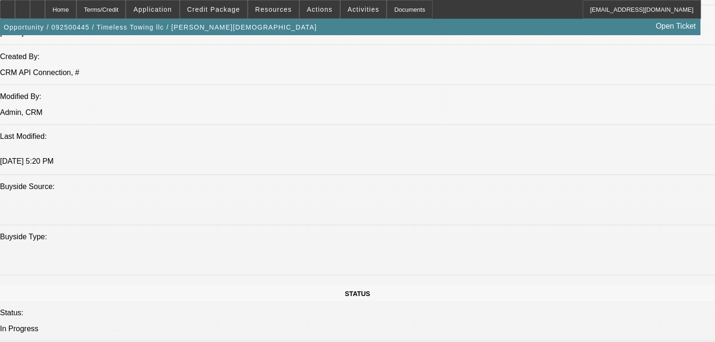
scroll to position [976, 0]
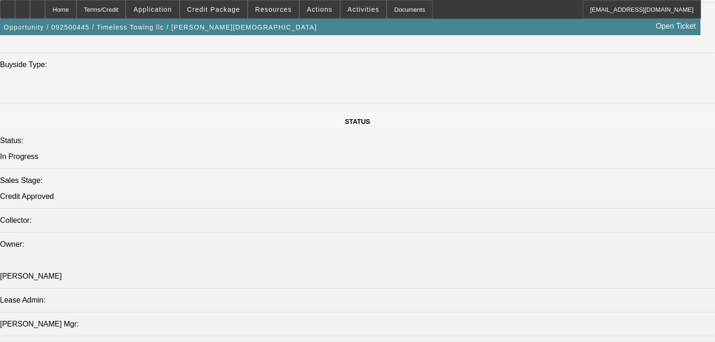
type textarea "Looks like he spoke with [PERSON_NAME] from bresslers as well (chase vendor) 11…"
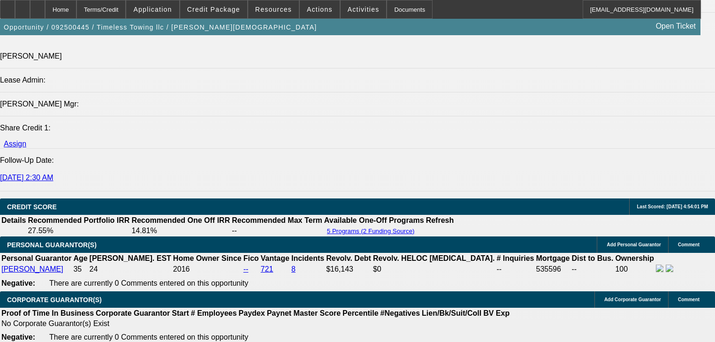
scroll to position [1201, 0]
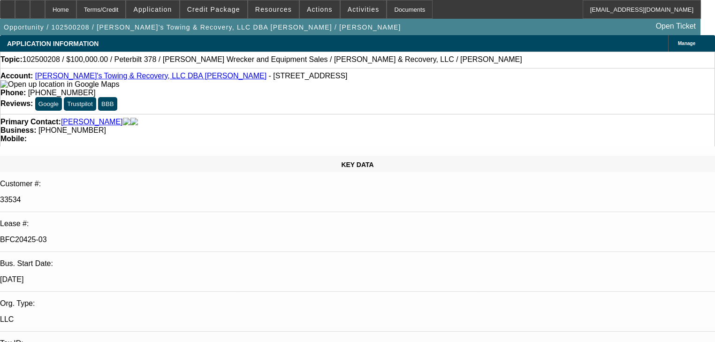
select select "0.2"
select select "2"
select select "0"
select select "6"
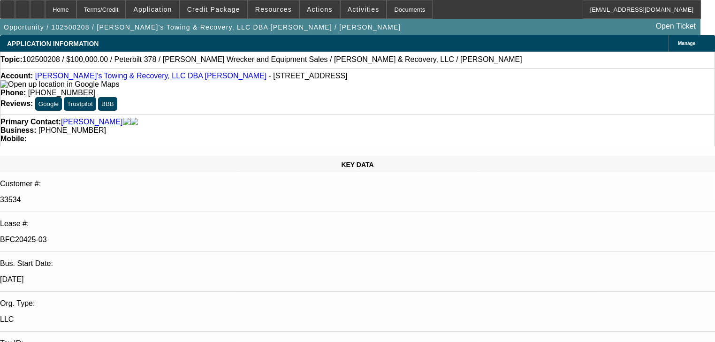
select select "0.2"
select select "2"
select select "0"
select select "6"
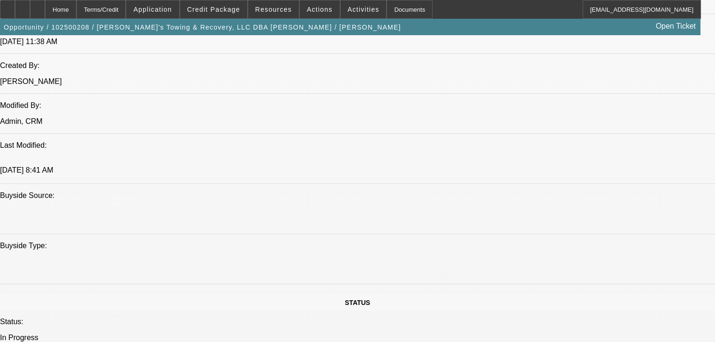
scroll to position [788, 0]
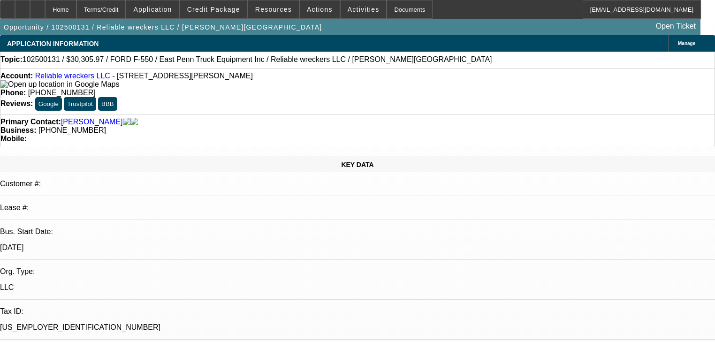
select select "0"
select select "2"
select select "0"
select select "21"
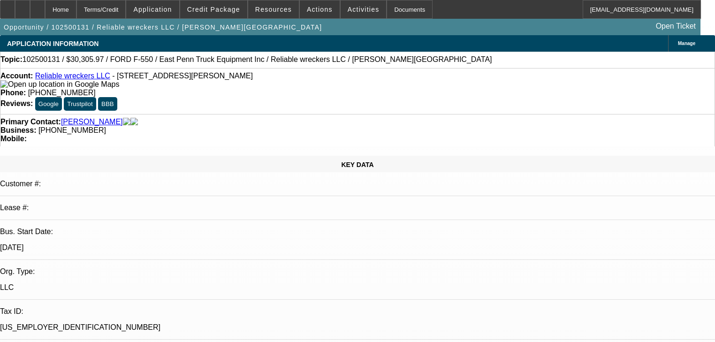
select select "0"
select select "2"
select select "0"
select select "21"
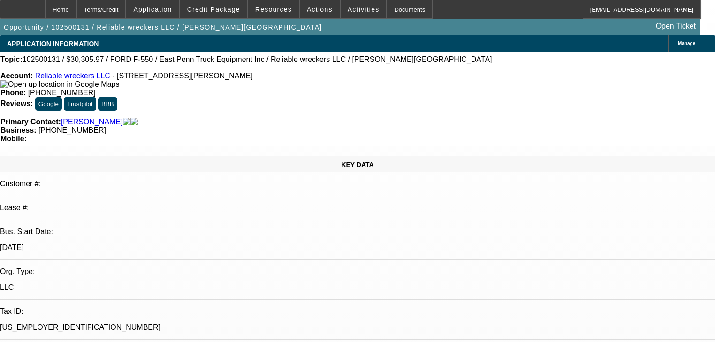
select select "0"
select select "2"
select select "0"
select select "21"
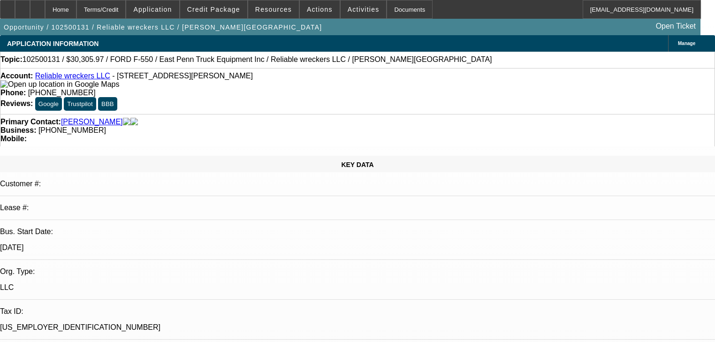
select select "0"
select select "2"
select select "0"
select select "21"
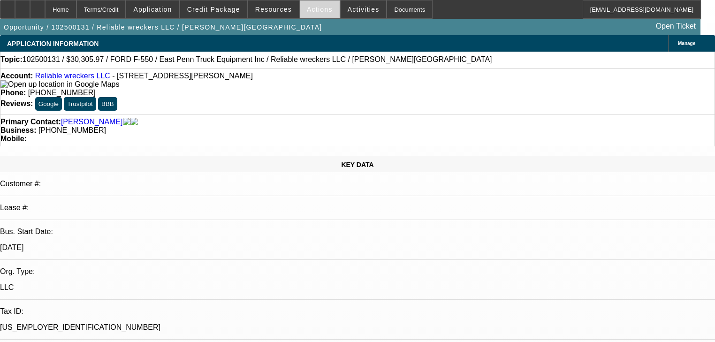
scroll to position [1726, 0]
select select "0"
select select "2"
select select "0"
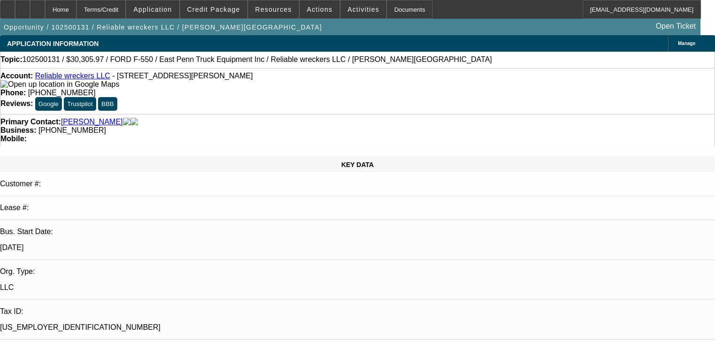
select select "21"
select select "0"
select select "2"
select select "0"
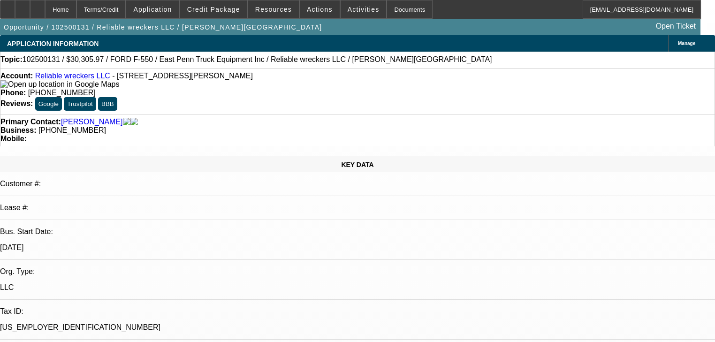
select select "21"
select select "0"
select select "2"
select select "0"
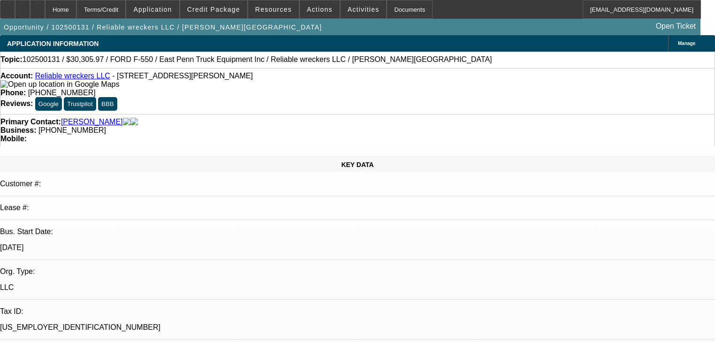
select select "21"
select select "0"
select select "2"
select select "0"
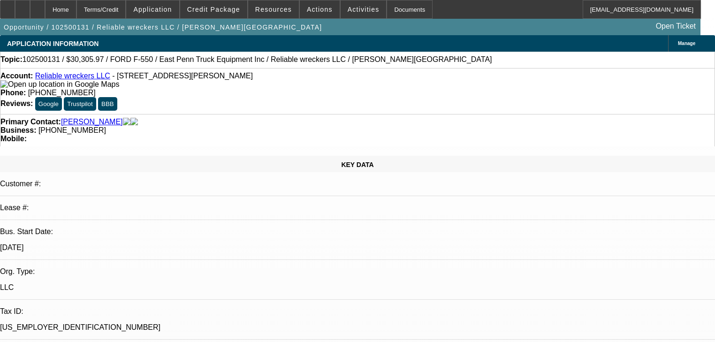
select select "21"
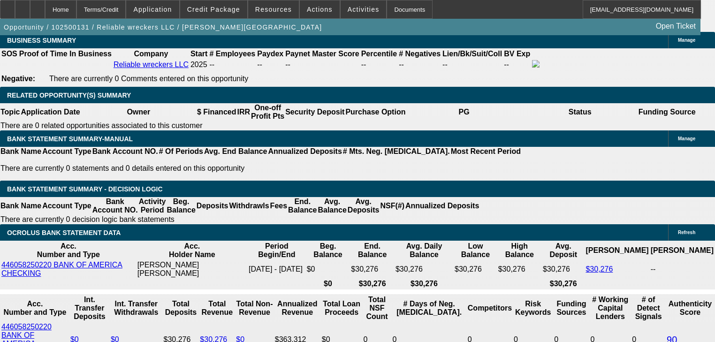
scroll to position [1501, 0]
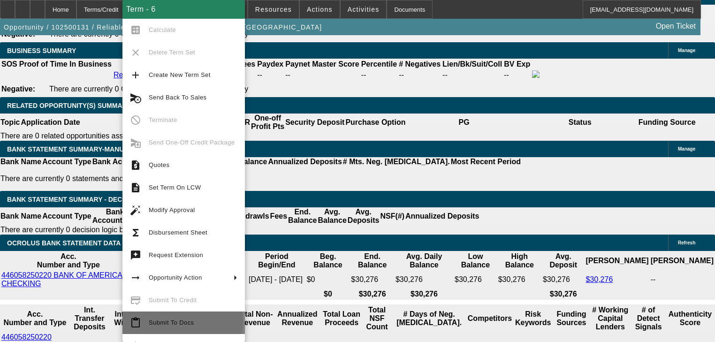
click at [182, 321] on span "Submit To Docs" at bounding box center [171, 322] width 45 height 7
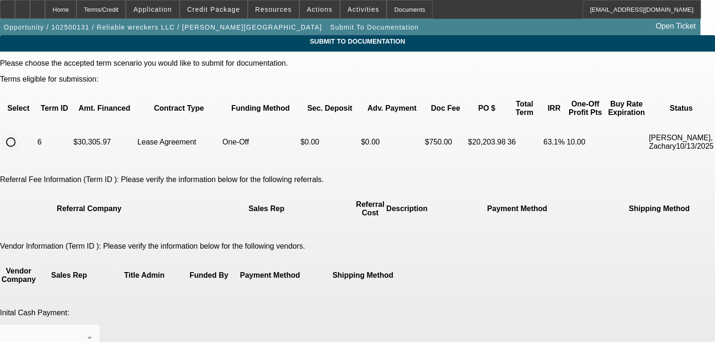
click at [20, 133] on input "radio" at bounding box center [10, 142] width 19 height 19
radio input "true"
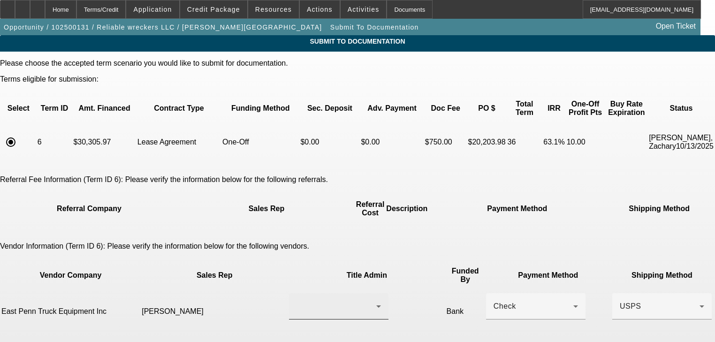
click at [314, 301] on div at bounding box center [336, 306] width 80 height 11
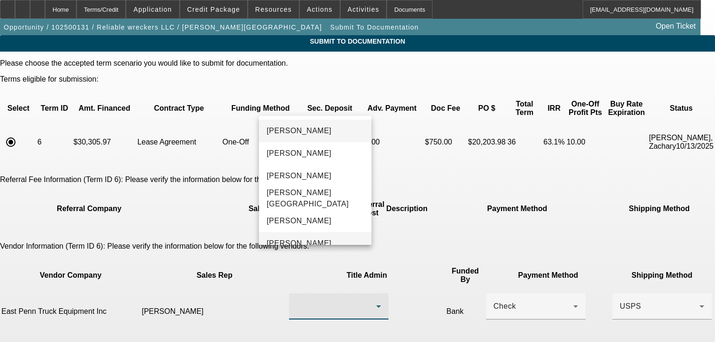
click at [329, 239] on mat-option "[PERSON_NAME]" at bounding box center [315, 243] width 112 height 23
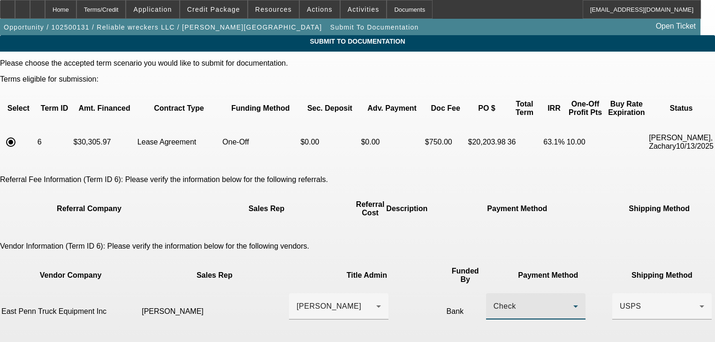
click at [493, 301] on div "Check" at bounding box center [533, 306] width 80 height 11
click at [448, 212] on span "Wire Transfer" at bounding box center [437, 207] width 48 height 11
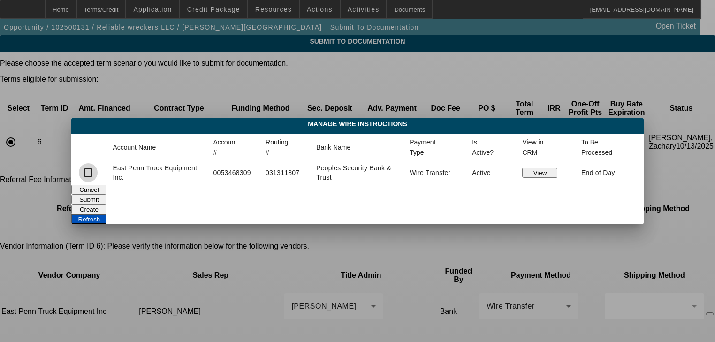
click at [98, 174] on input "checkbox" at bounding box center [88, 172] width 19 height 19
checkbox input "true"
click at [106, 196] on button "Submit" at bounding box center [88, 200] width 35 height 10
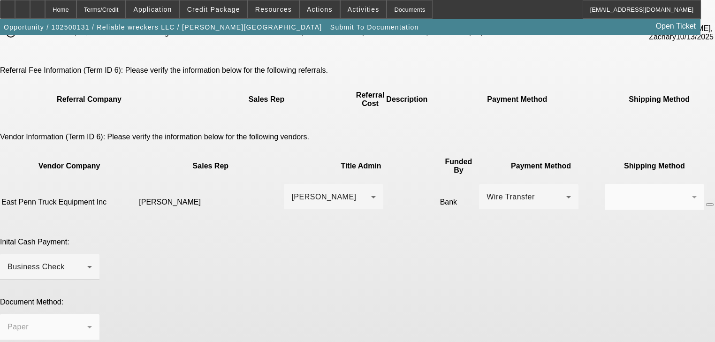
scroll to position [113, 0]
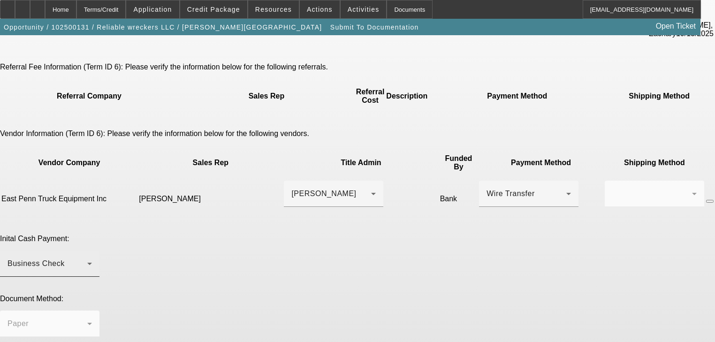
click at [92, 250] on div "Business Check" at bounding box center [50, 263] width 84 height 26
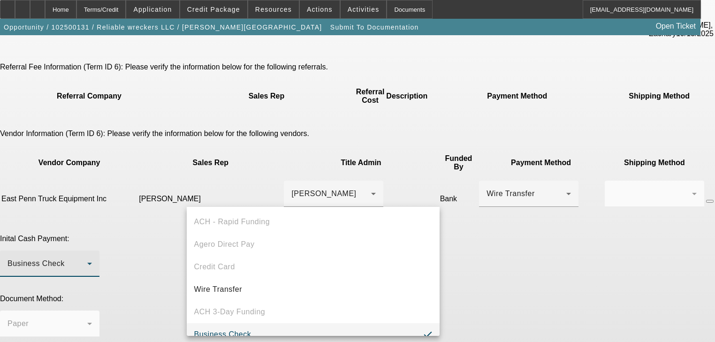
scroll to position [9, 0]
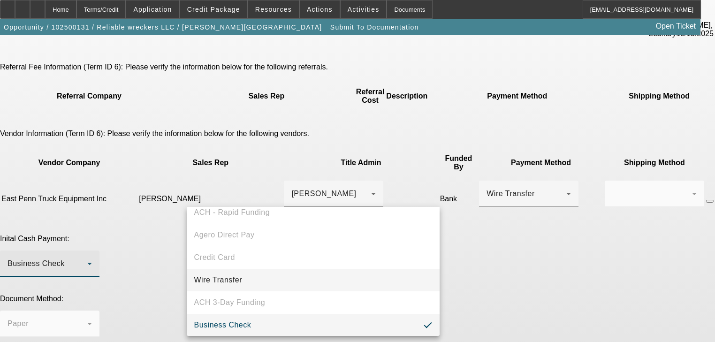
click at [245, 278] on mat-option "Wire Transfer" at bounding box center [313, 280] width 253 height 23
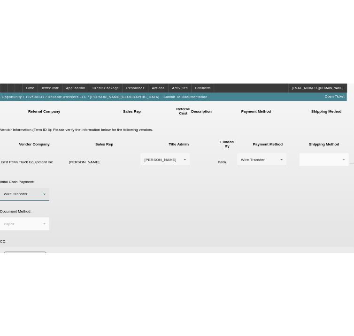
scroll to position [153, 0]
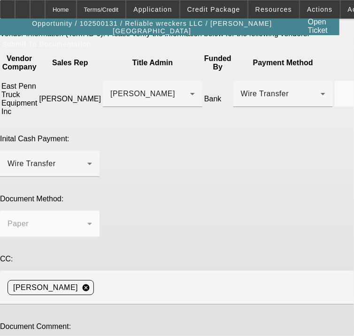
scroll to position [235, 0]
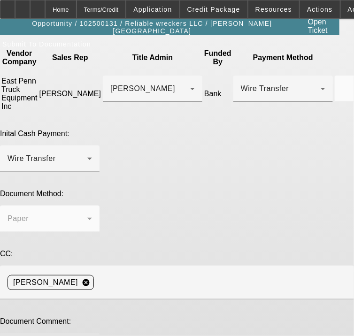
paste textarea "[EMAIL_ADDRESS][DOMAIN_NAME]"
paste textarea "[PHONE_NUMBER]"
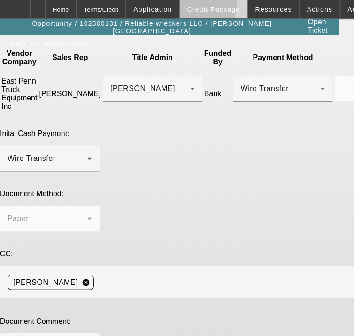
click at [207, 6] on span "Credit Package" at bounding box center [213, 10] width 53 height 8
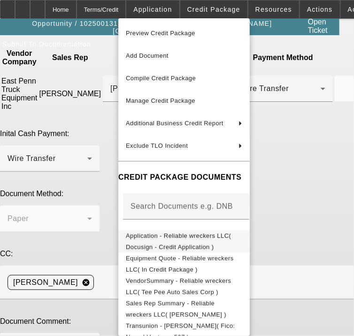
click at [135, 238] on span "Application - Reliable wreckers LLC( Docusign - Credit Application )" at bounding box center [178, 241] width 105 height 18
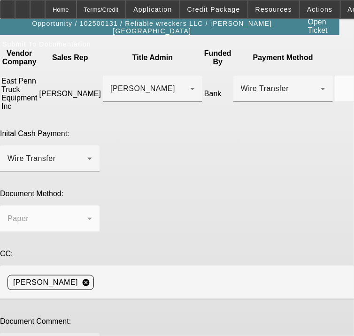
paste textarea "[PHONE_NUMBER]"
paste textarea "[EMAIL_ADDRESS][DOMAIN_NAME]"
type textarea "[EMAIL_ADDRESS][DOMAIN_NAME], [PHONE_NUMBER]. Custoemr: [PERSON_NAME], [PHONE_N…"
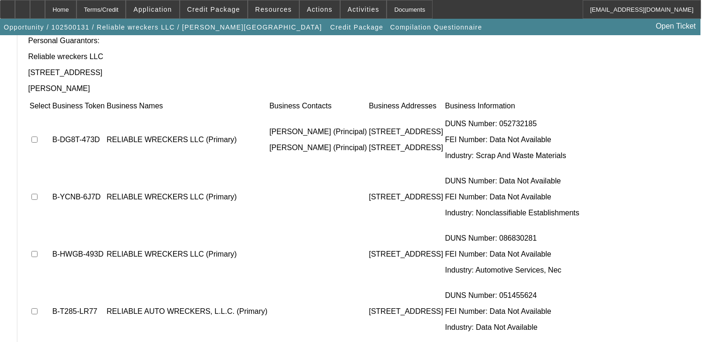
scroll to position [104, 0]
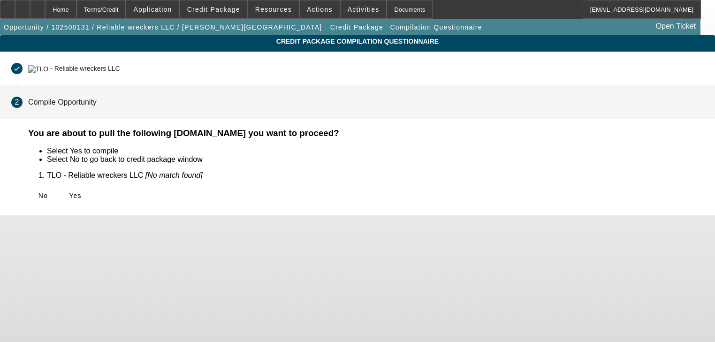
scroll to position [0, 0]
click at [69, 192] on icon at bounding box center [69, 196] width 0 height 8
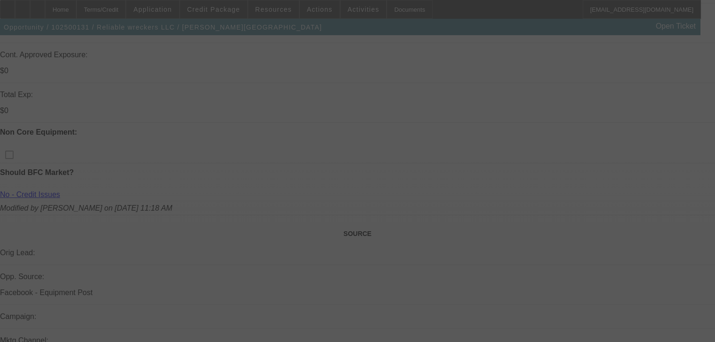
scroll to position [631, 0]
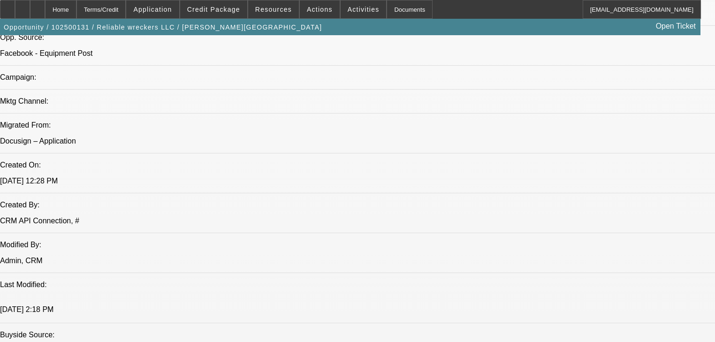
select select "0"
select select "2"
select select "0"
select select "21"
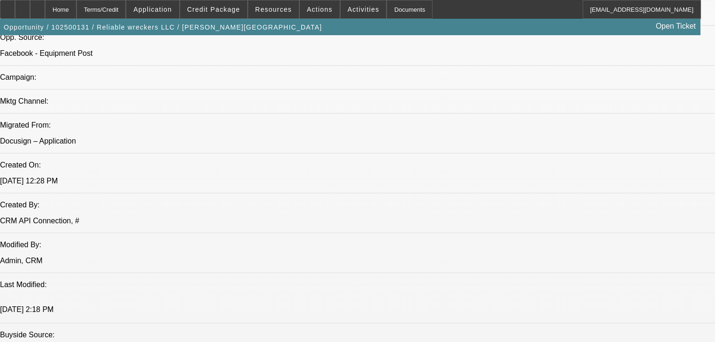
select select "0"
select select "2"
select select "0"
select select "21"
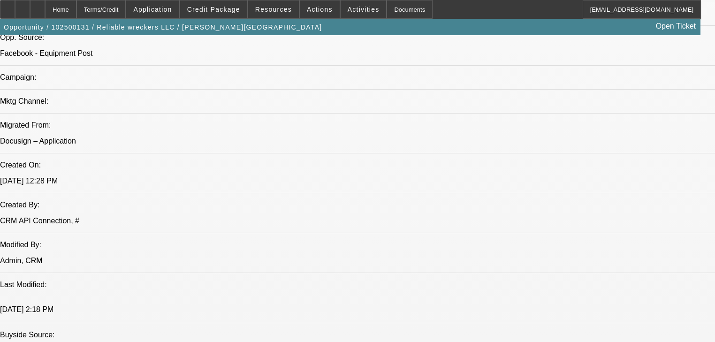
select select "0"
select select "2"
select select "0"
select select "21"
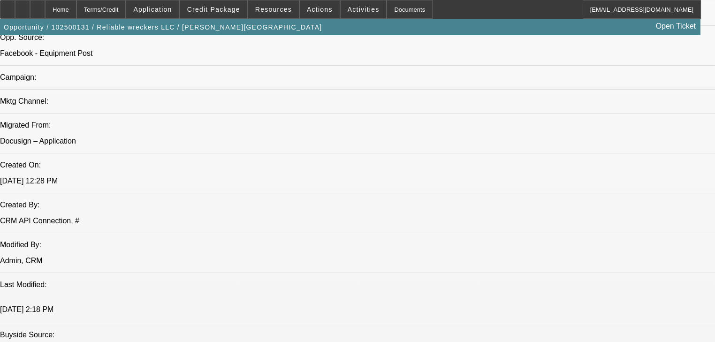
select select "0"
select select "2"
select select "0"
select select "21"
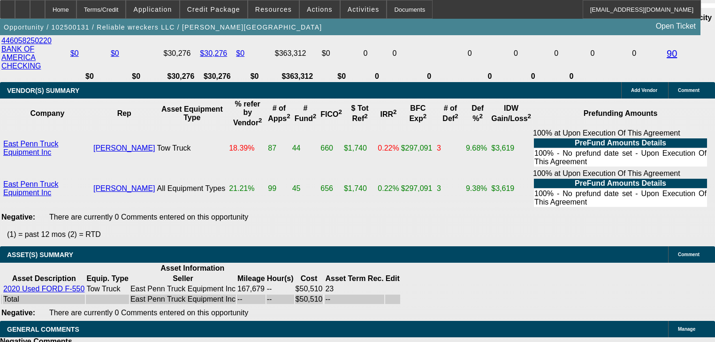
scroll to position [0, 0]
drag, startPoint x: 599, startPoint y: 238, endPoint x: 585, endPoint y: 246, distance: 15.4
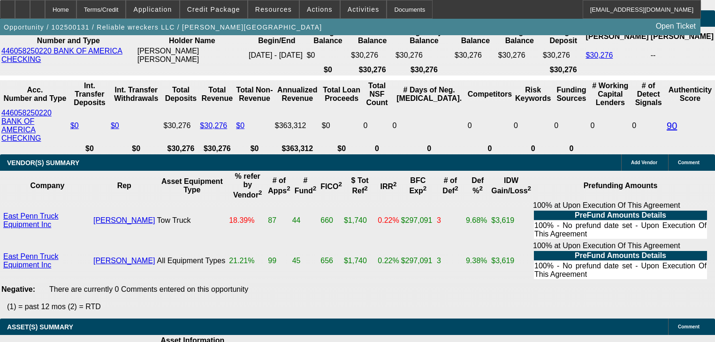
scroll to position [1704, 0]
